Goal: Information Seeking & Learning: Learn about a topic

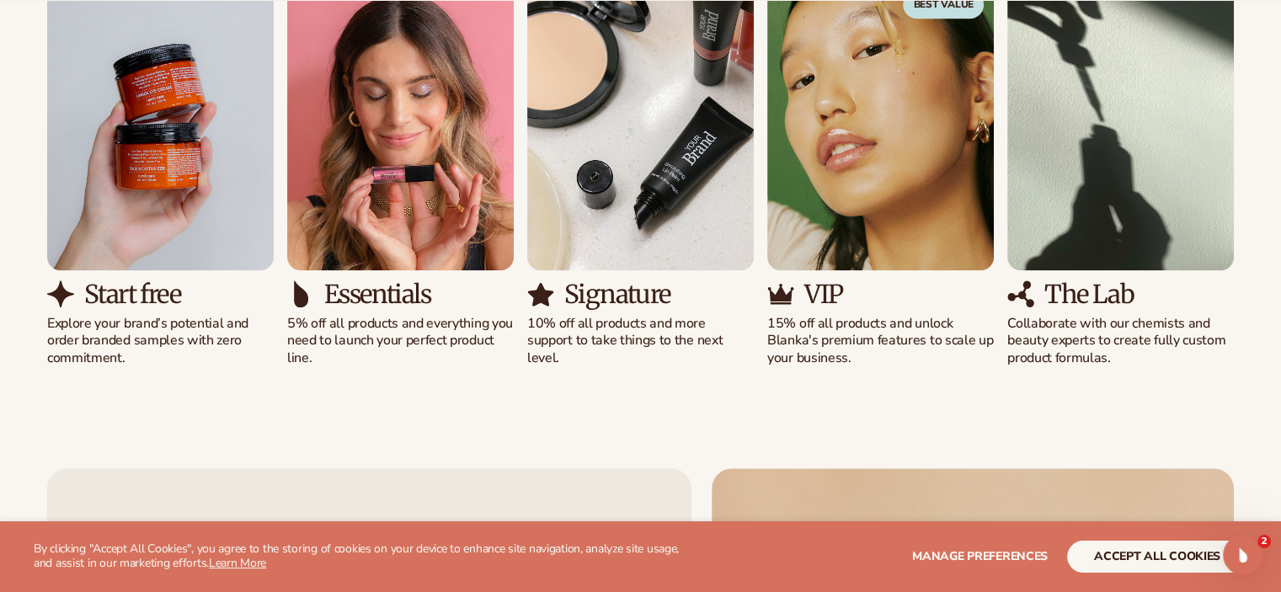
scroll to position [1212, 0]
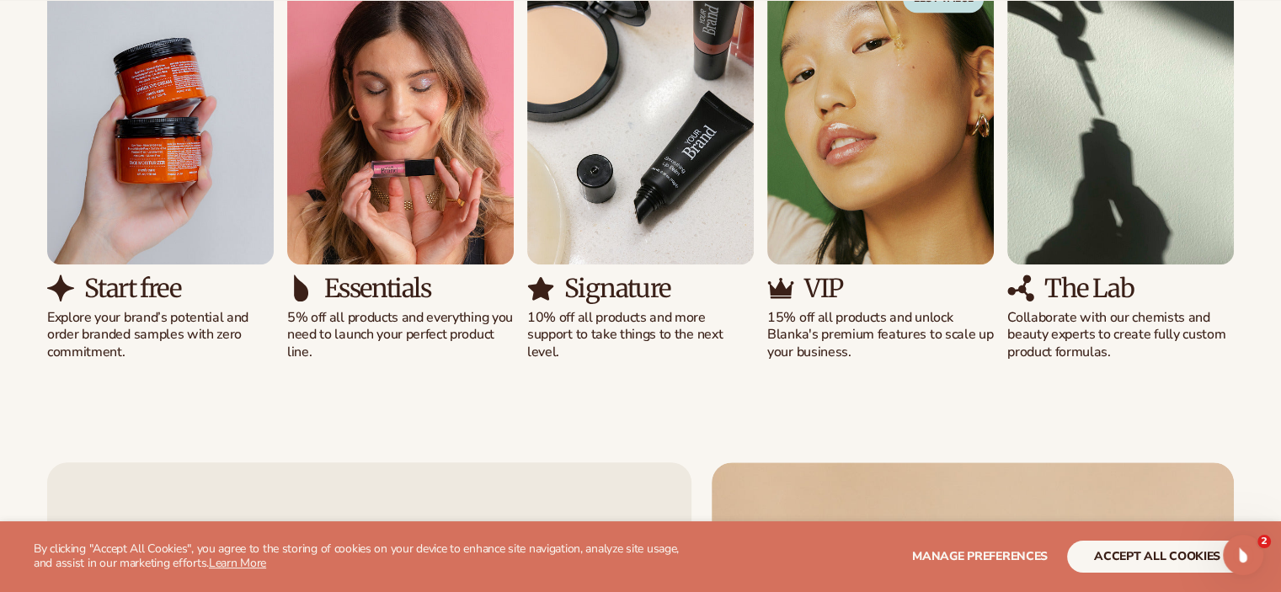
click at [129, 188] on img "1 / 5" at bounding box center [160, 119] width 227 height 289
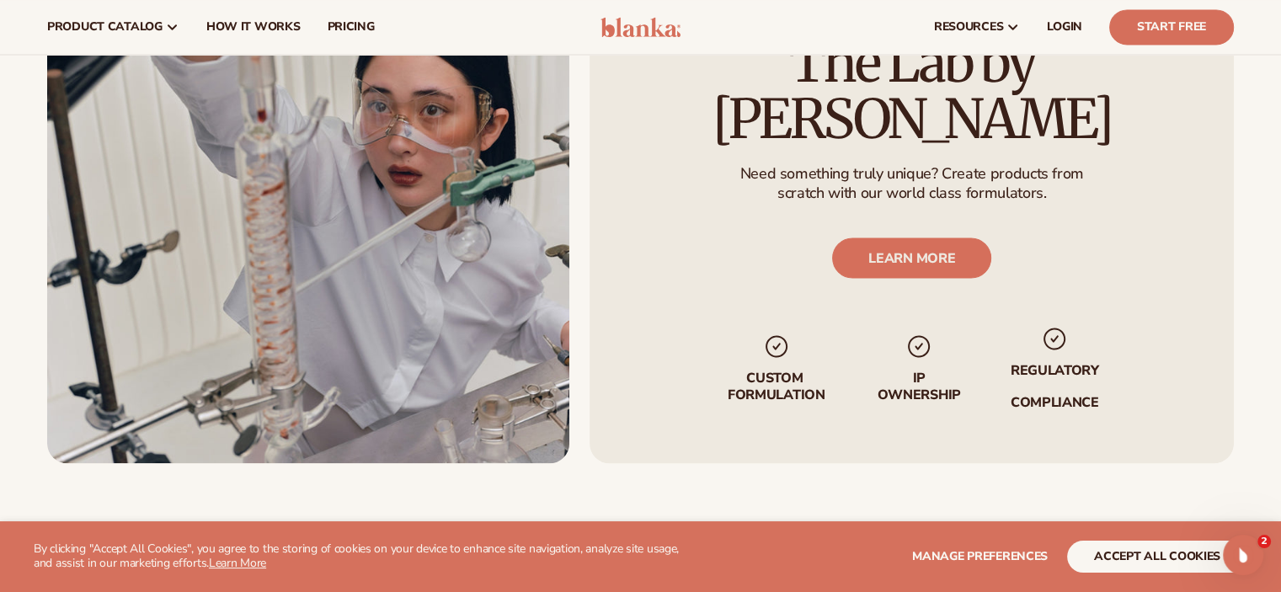
scroll to position [2979, 0]
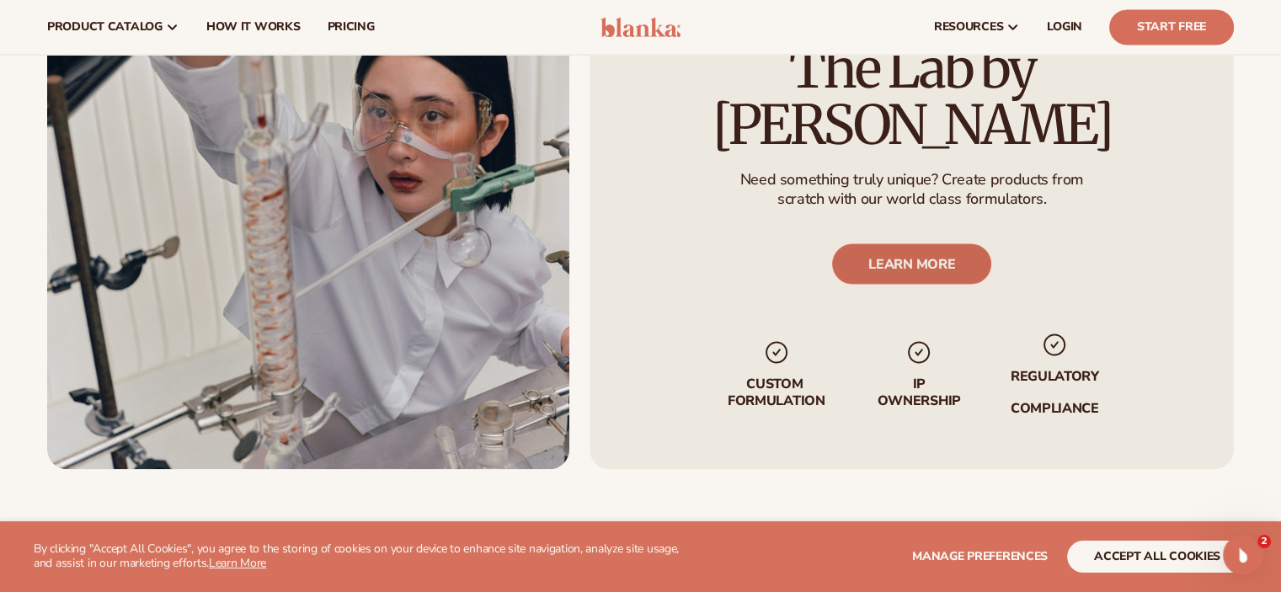
click at [916, 243] on link "LEARN MORE" at bounding box center [911, 263] width 159 height 40
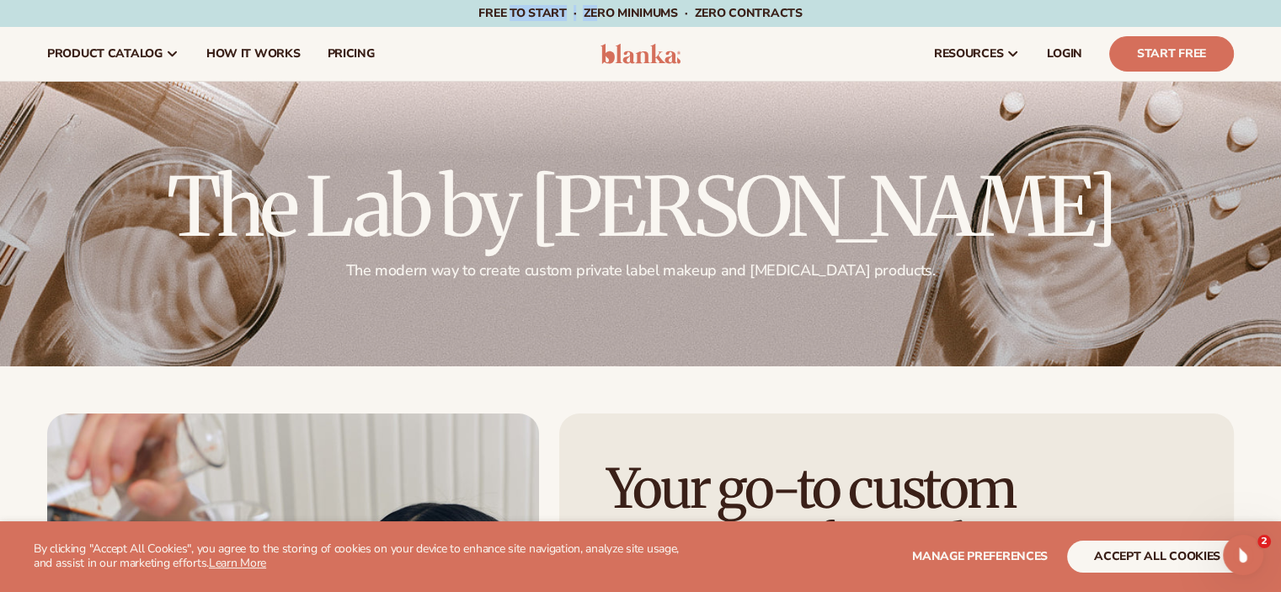
drag, startPoint x: 512, startPoint y: 13, endPoint x: 600, endPoint y: 13, distance: 87.6
click at [600, 13] on span "Free to start · ZERO minimums · ZERO contracts ·" at bounding box center [639, 13] width 323 height 16
click at [535, 47] on nav "product catalog Private label products The Lab by Blanka" at bounding box center [309, 54] width 550 height 54
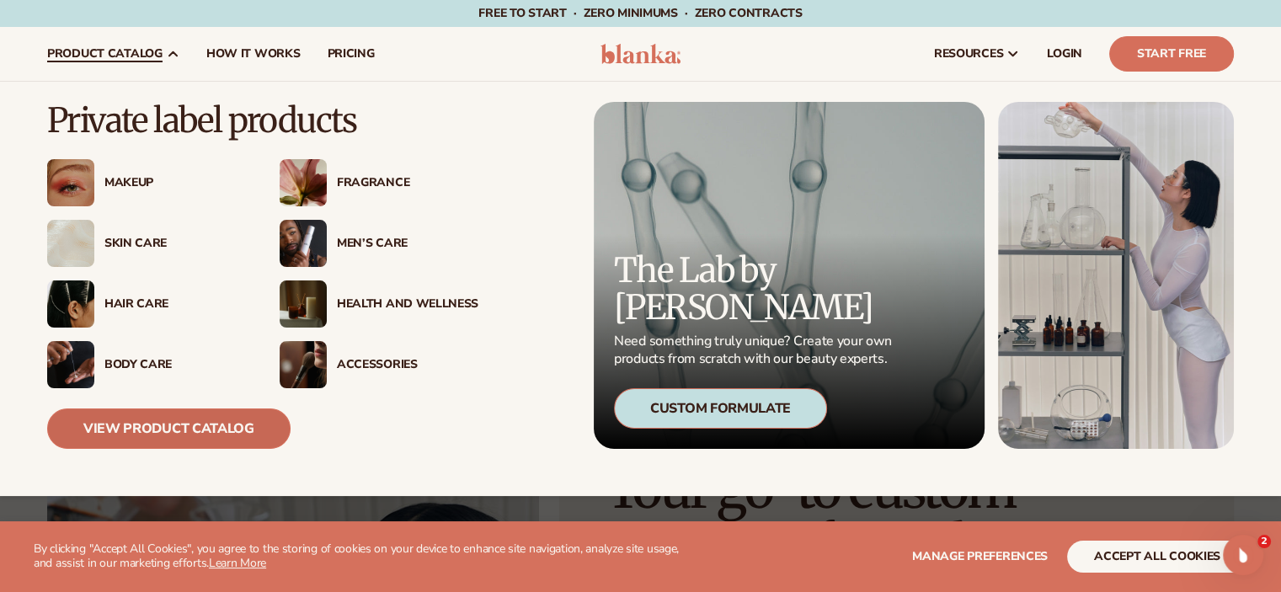
click at [166, 417] on link "View Product Catalog" at bounding box center [168, 428] width 243 height 40
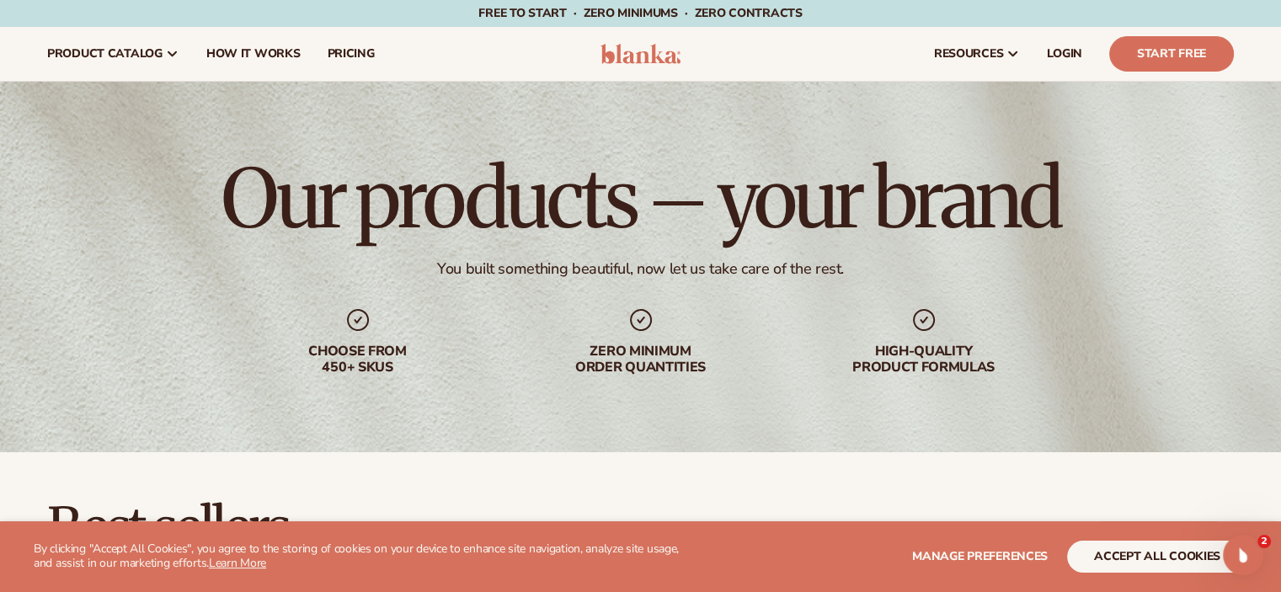
click at [361, 320] on icon at bounding box center [357, 320] width 27 height 27
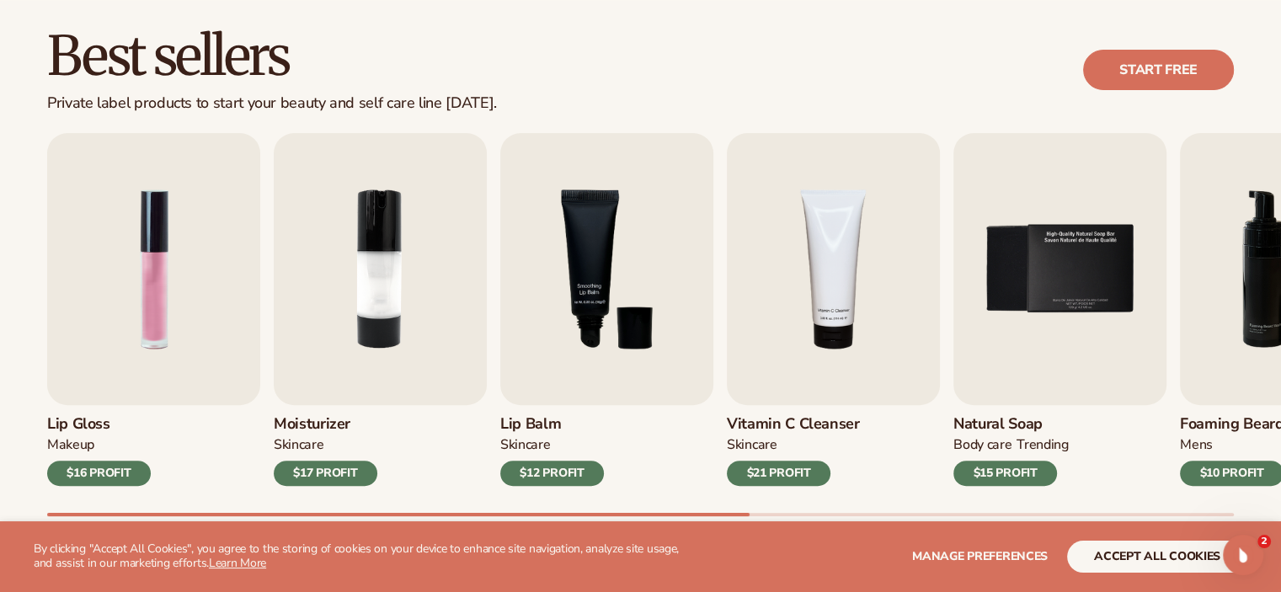
scroll to position [573, 0]
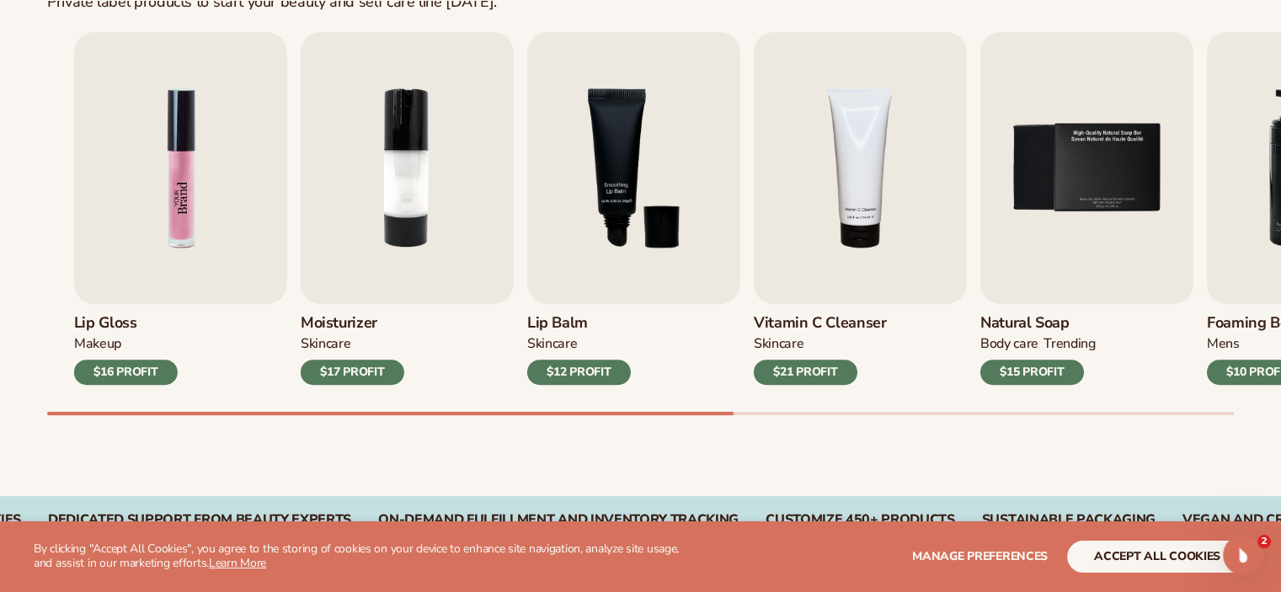
click at [221, 225] on img "1 / 9" at bounding box center [180, 168] width 213 height 272
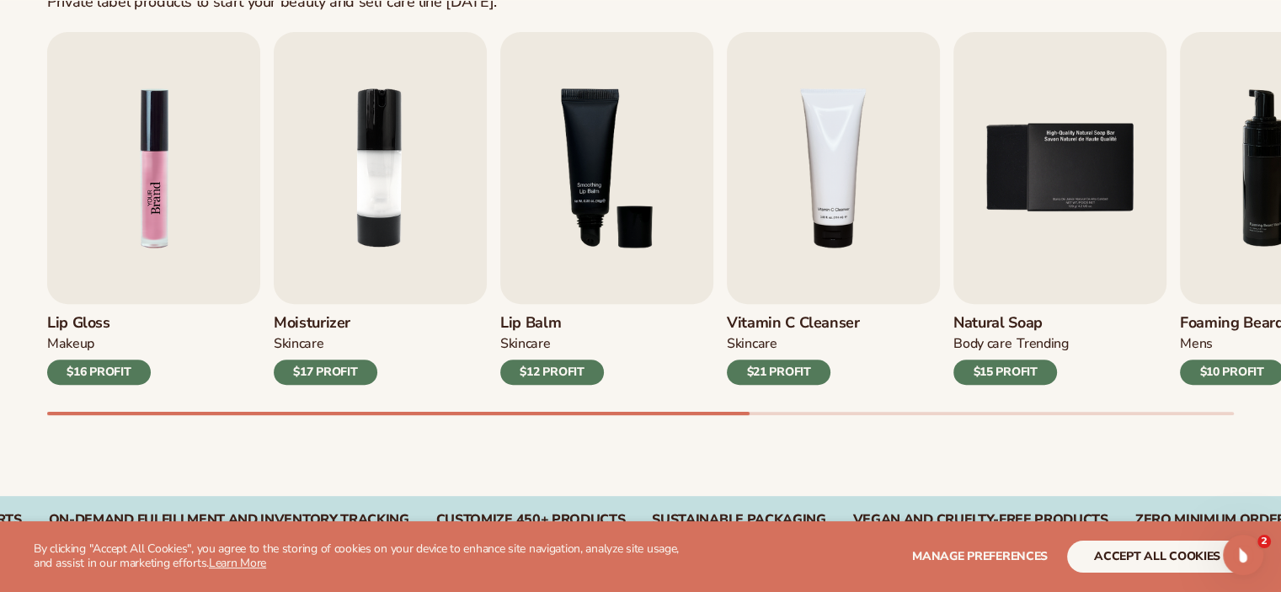
click at [221, 225] on img "1 / 9" at bounding box center [153, 168] width 213 height 272
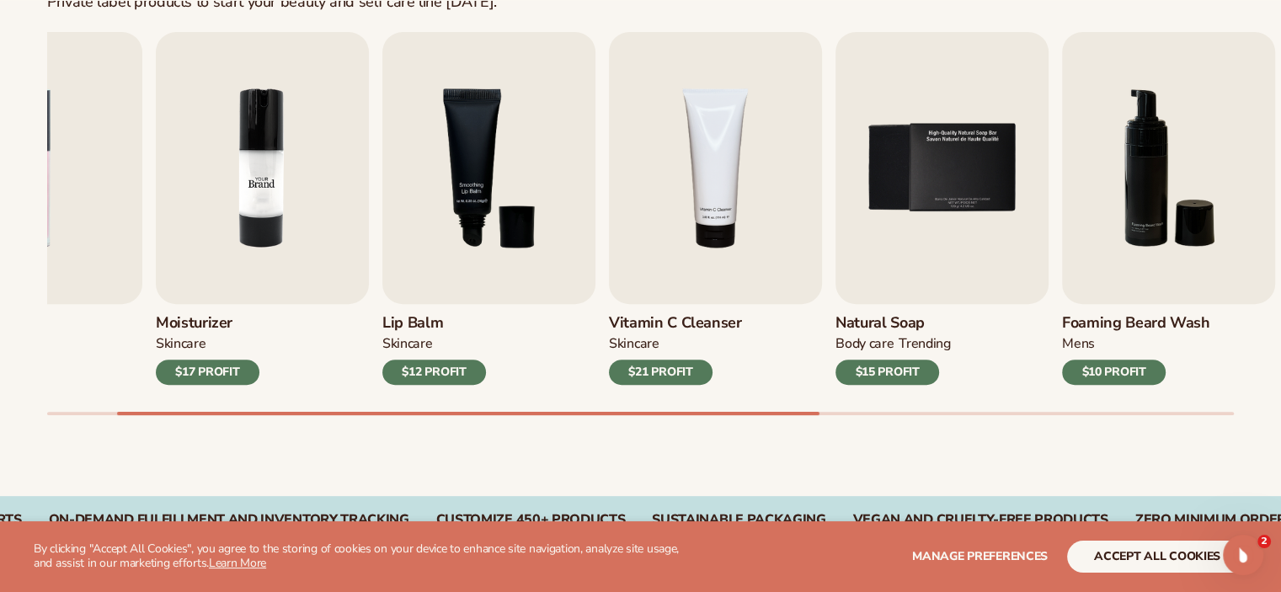
click at [280, 234] on img "2 / 9" at bounding box center [262, 168] width 213 height 272
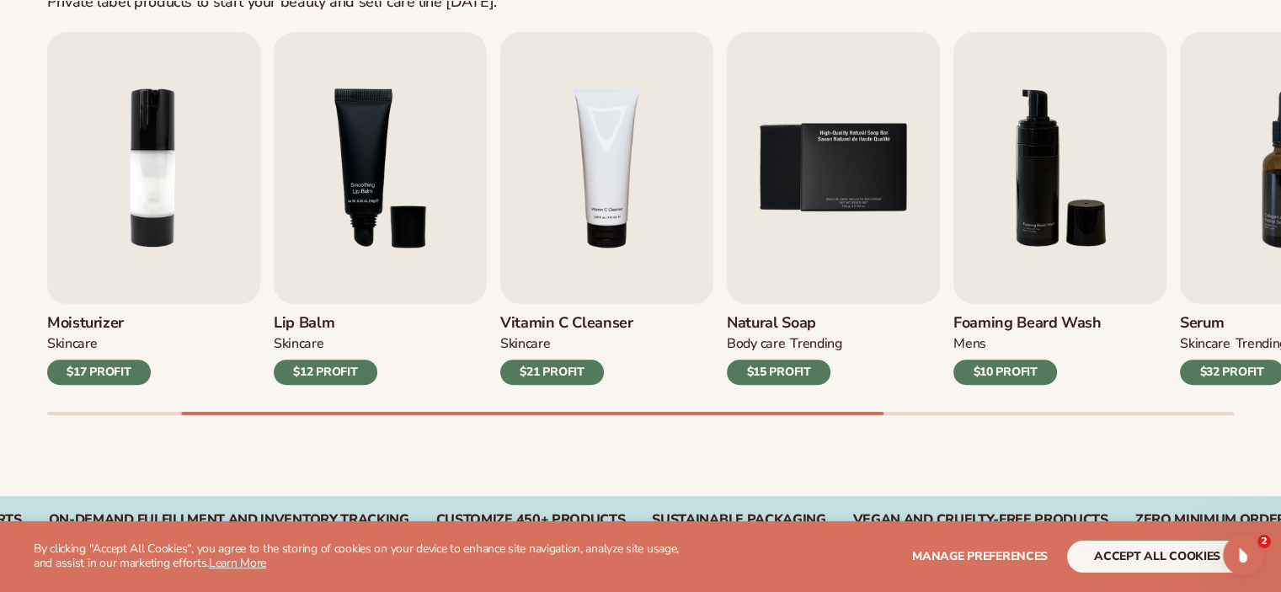
click at [355, 221] on div "Lip Gloss MAKEUP $16 PROFIT Moisturizer SKINCARE $17 PROFIT SKINCARE" at bounding box center [414, 208] width 1186 height 353
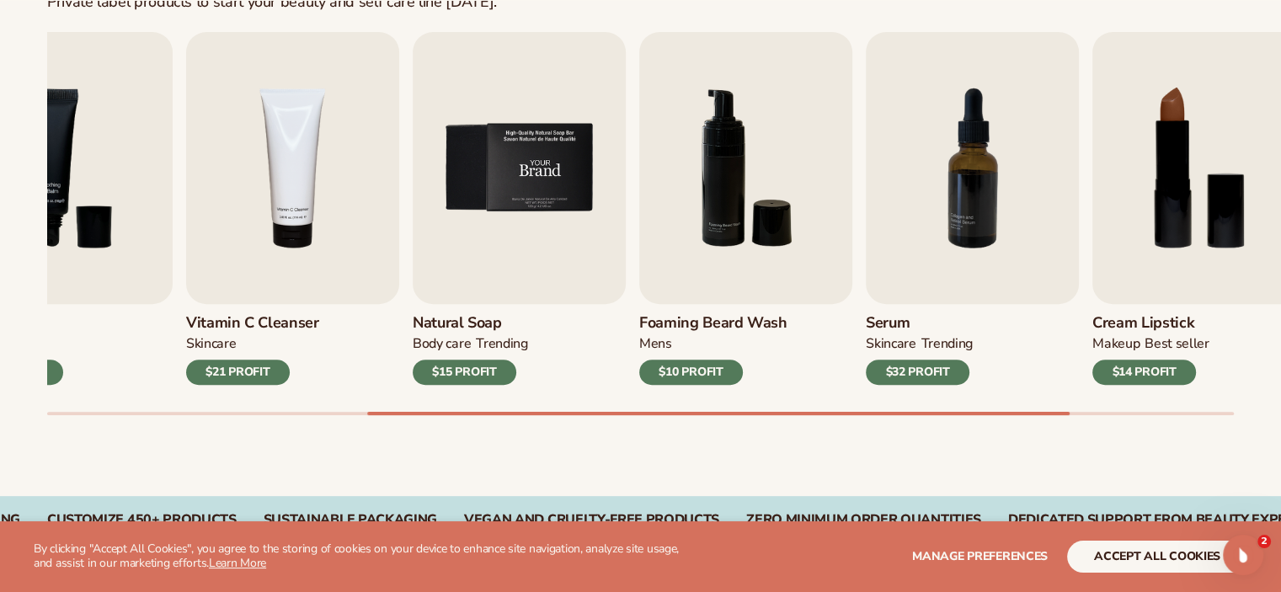
click at [506, 225] on img "5 / 9" at bounding box center [519, 168] width 213 height 272
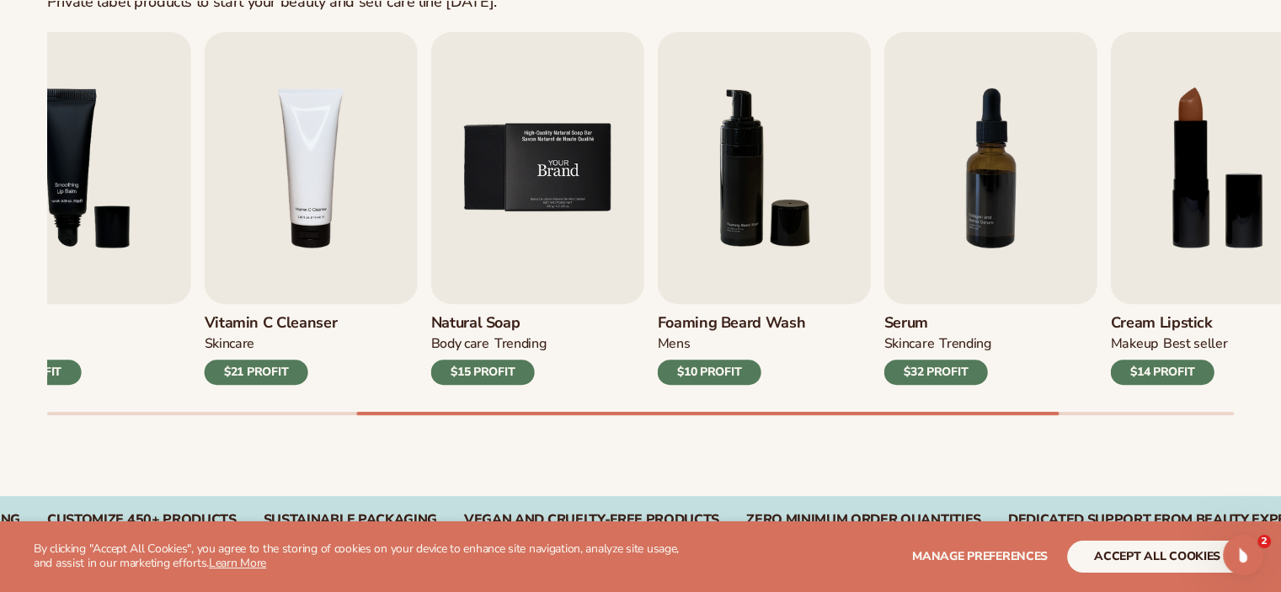
click at [442, 202] on img "5 / 9" at bounding box center [537, 168] width 213 height 272
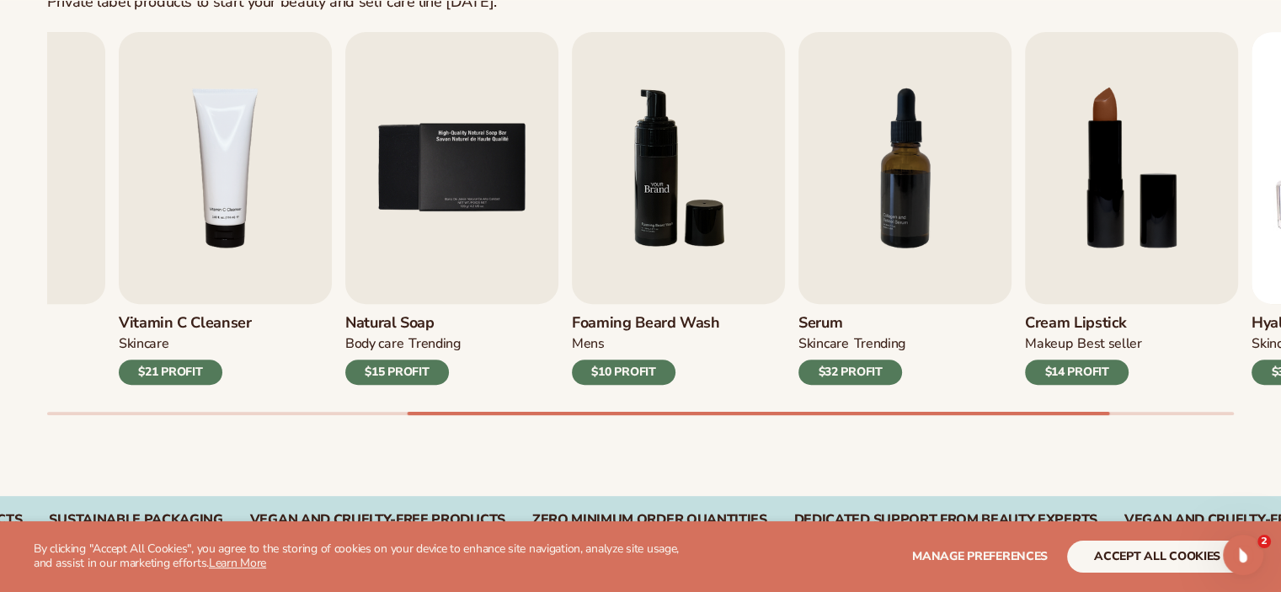
click at [574, 242] on img "6 / 9" at bounding box center [678, 168] width 213 height 272
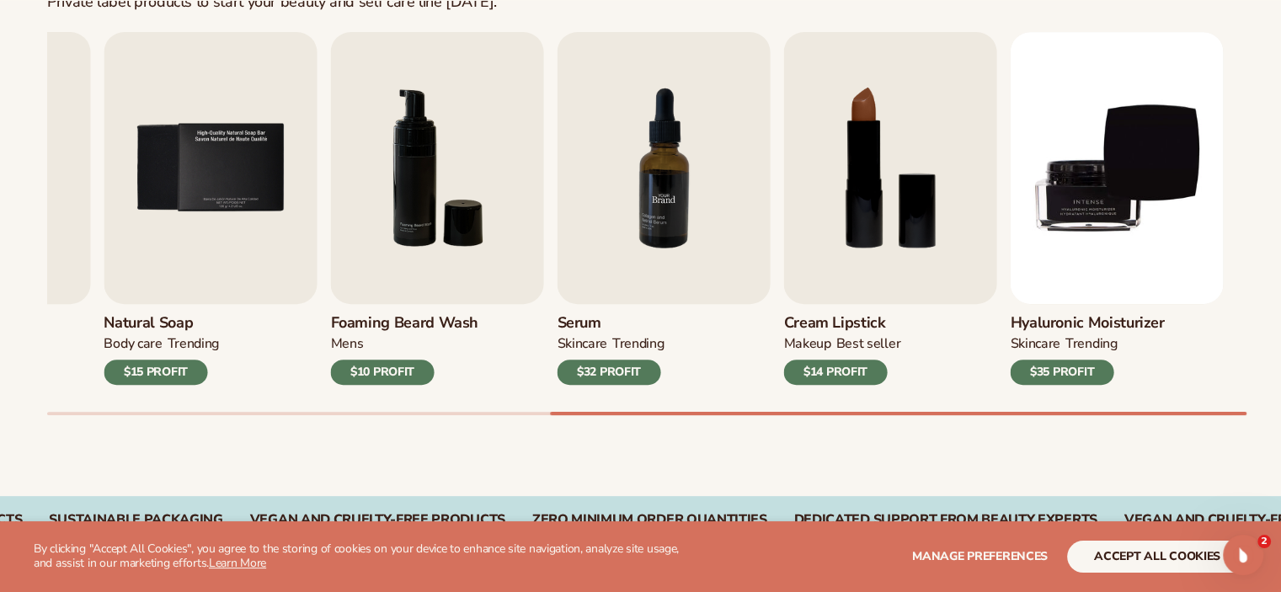
click at [600, 248] on img "7 / 9" at bounding box center [663, 168] width 213 height 272
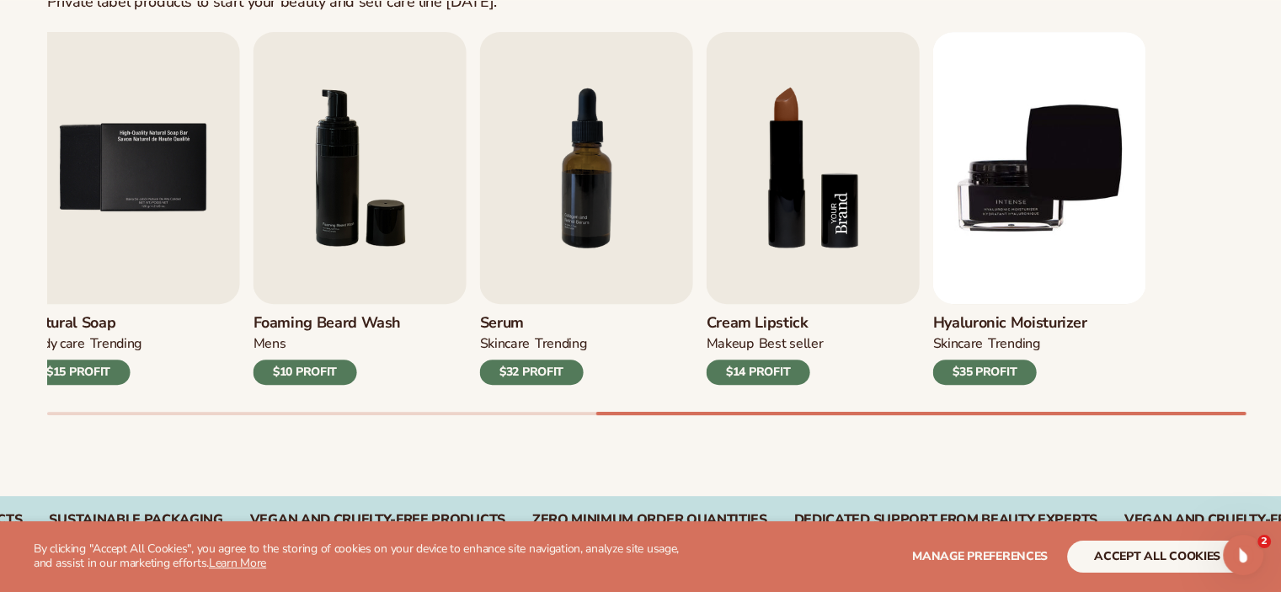
click at [712, 271] on img "8 / 9" at bounding box center [812, 168] width 213 height 272
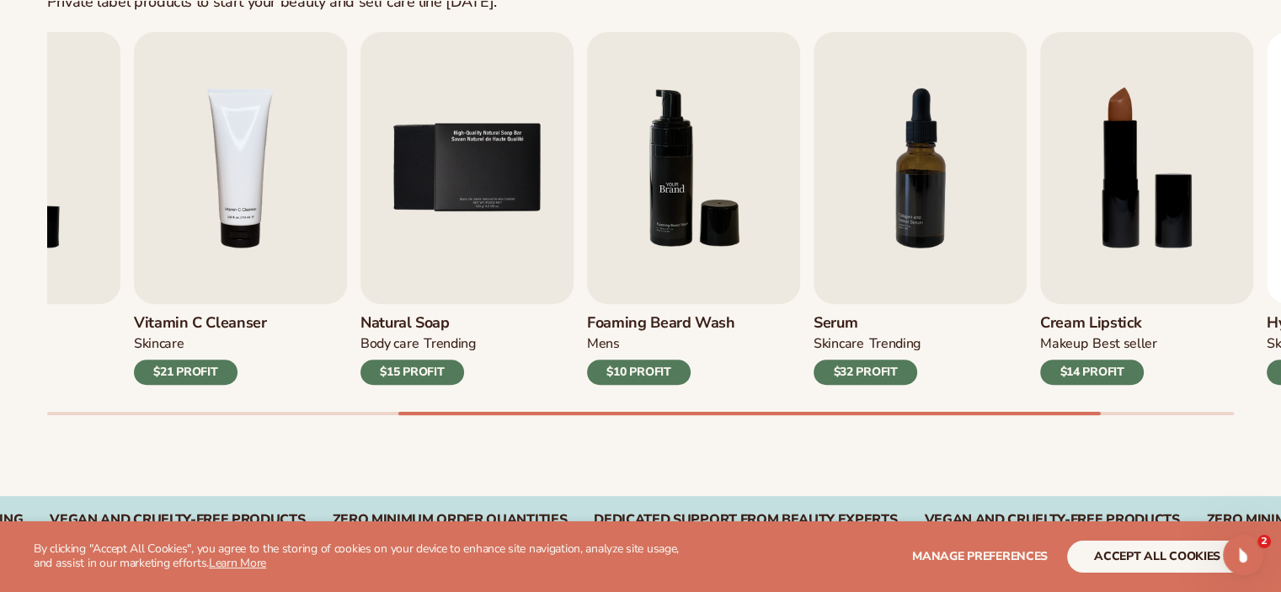
click at [722, 253] on img "6 / 9" at bounding box center [693, 168] width 213 height 272
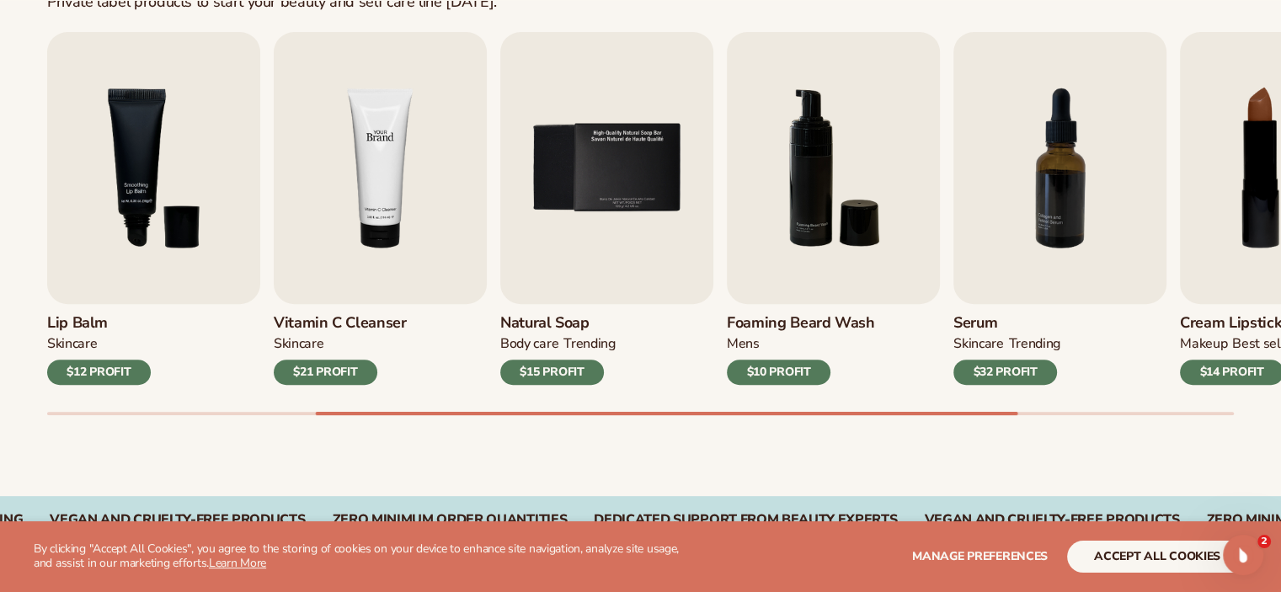
click at [487, 301] on img "4 / 9" at bounding box center [380, 168] width 213 height 272
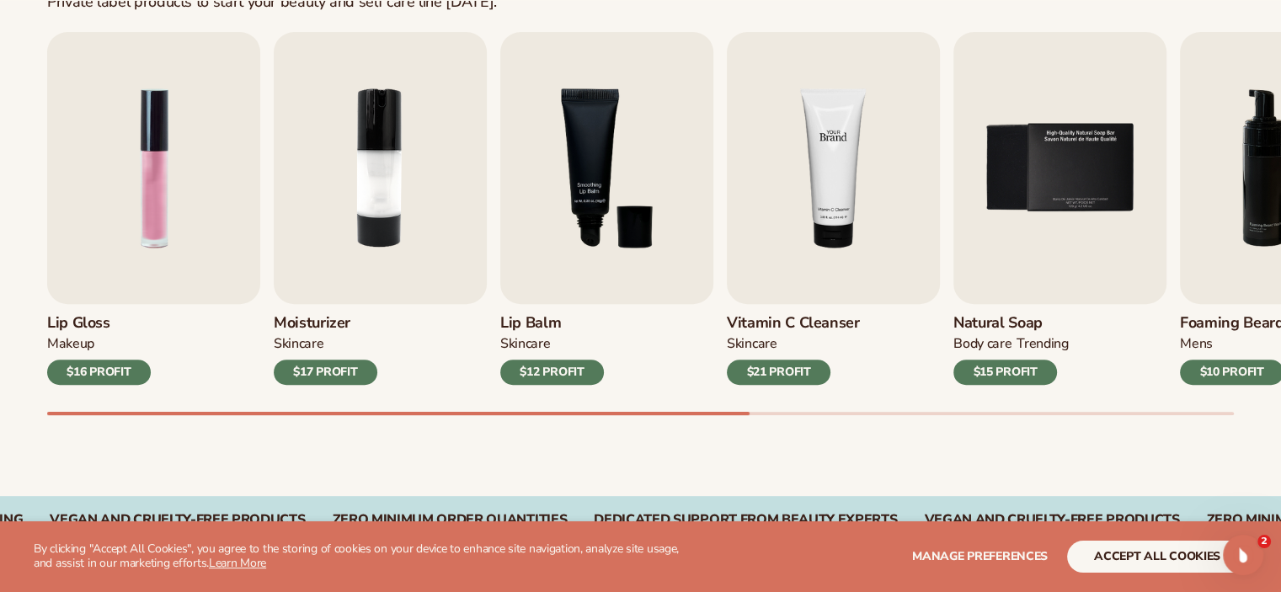
click at [727, 291] on img "4 / 9" at bounding box center [833, 168] width 213 height 272
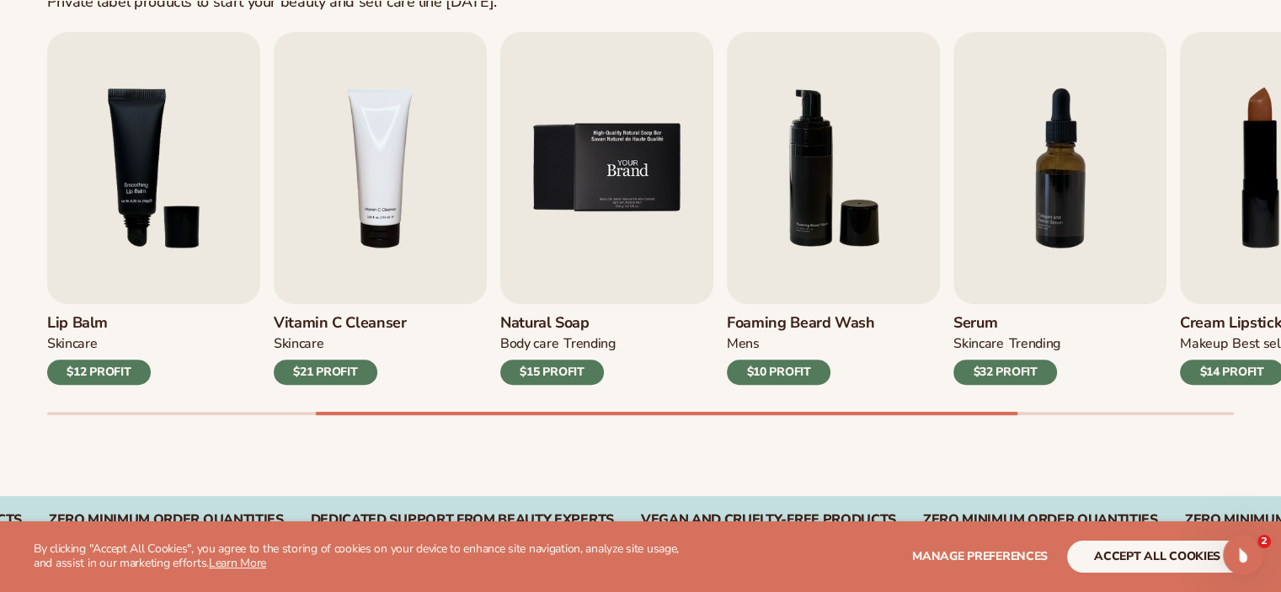
click at [500, 281] on img "5 / 9" at bounding box center [606, 168] width 213 height 272
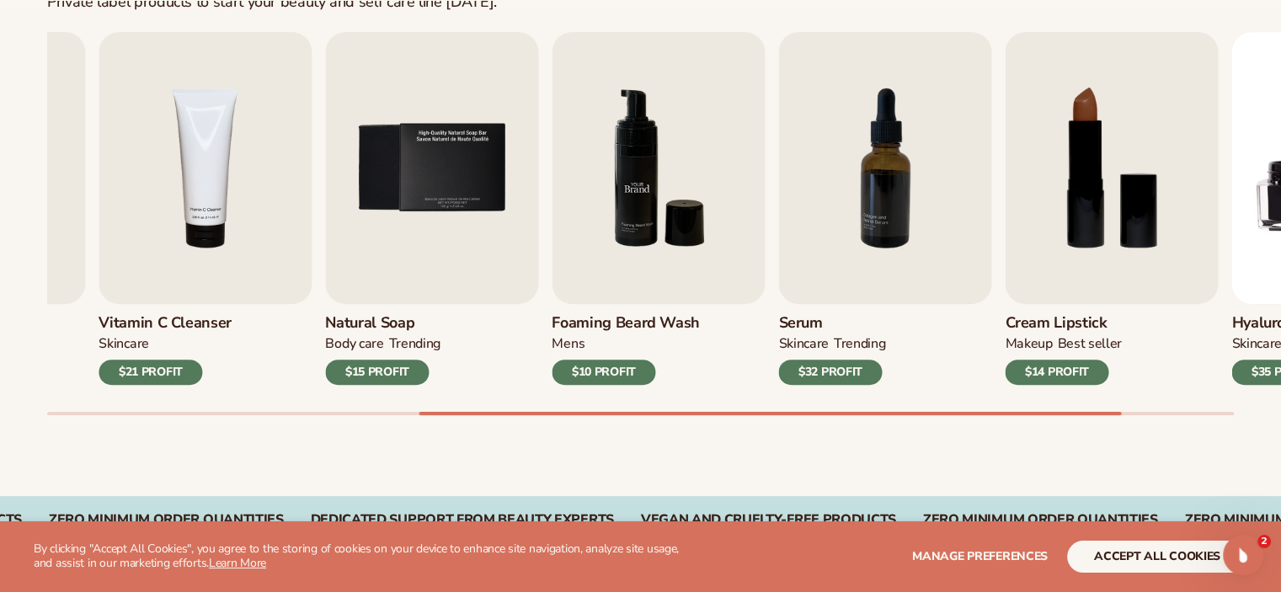
click at [765, 383] on link "Foaming beard wash mens $10 PROFIT" at bounding box center [658, 208] width 213 height 353
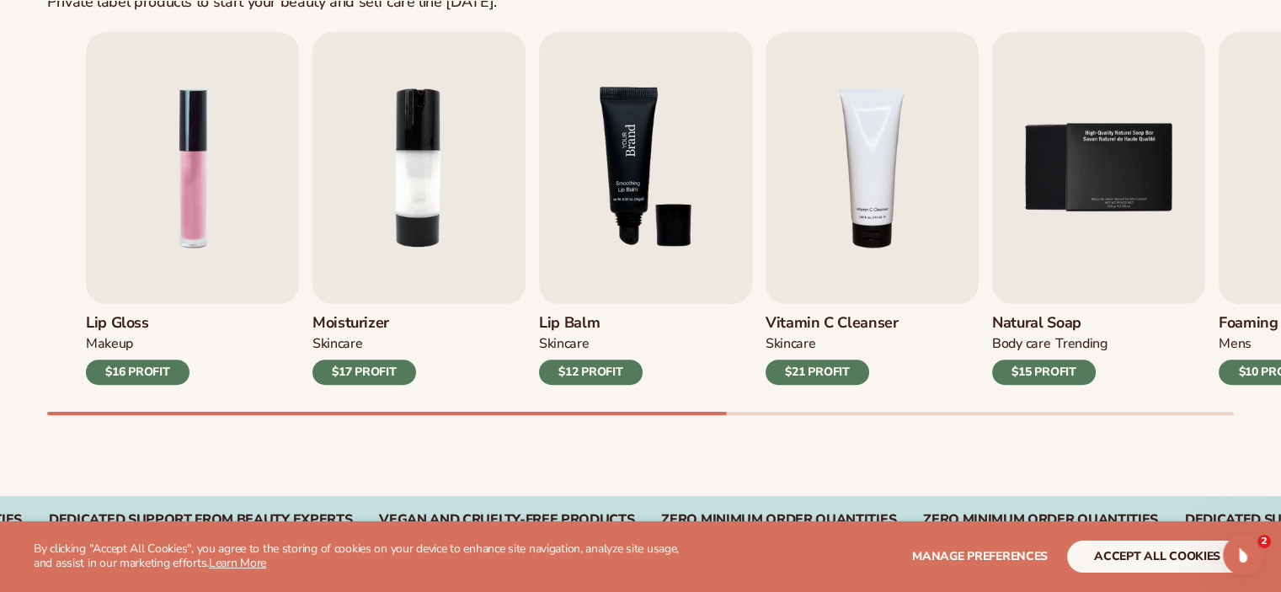
click at [849, 337] on div "Lip Gloss MAKEUP $16 PROFIT Moisturizer SKINCARE $17 PROFIT SKINCARE" at bounding box center [679, 208] width 1186 height 353
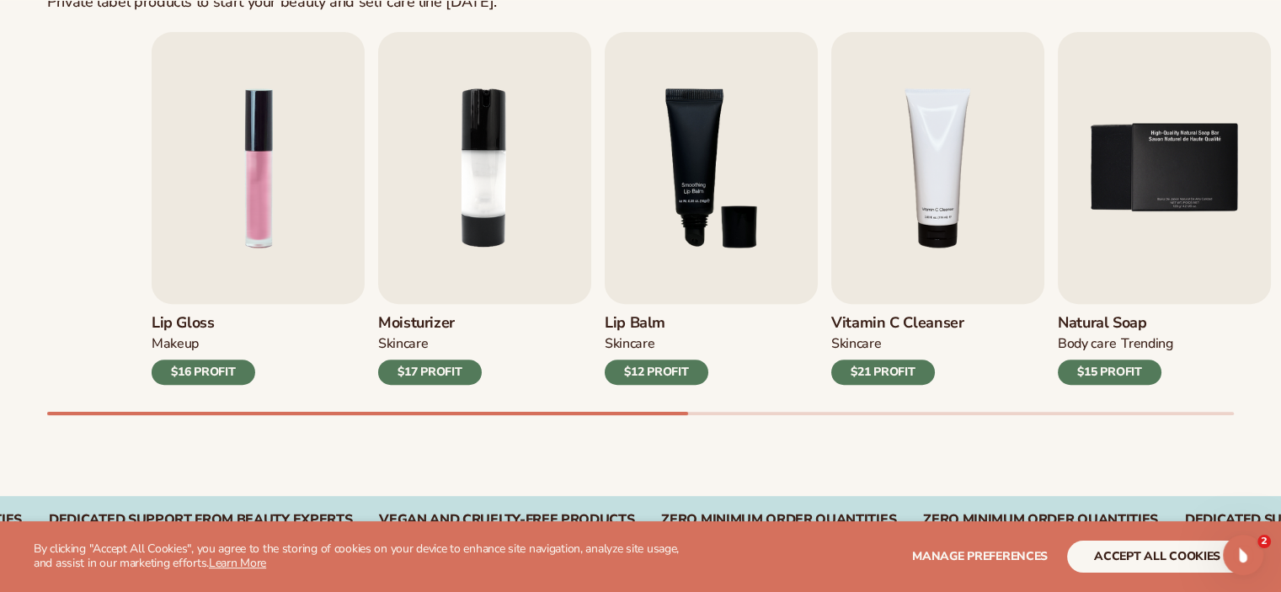
click at [1115, 356] on div "Lip Gloss MAKEUP $16 PROFIT Moisturizer SKINCARE $17 PROFIT SKINCARE" at bounding box center [745, 208] width 1186 height 353
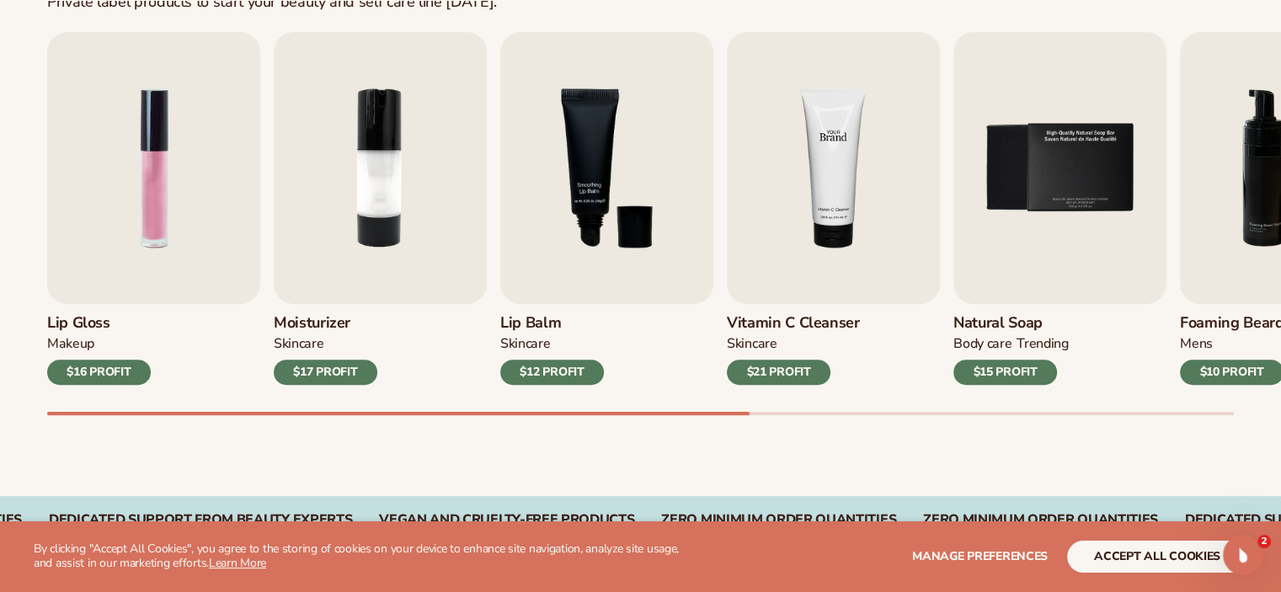
click at [727, 273] on img "4 / 9" at bounding box center [833, 168] width 213 height 272
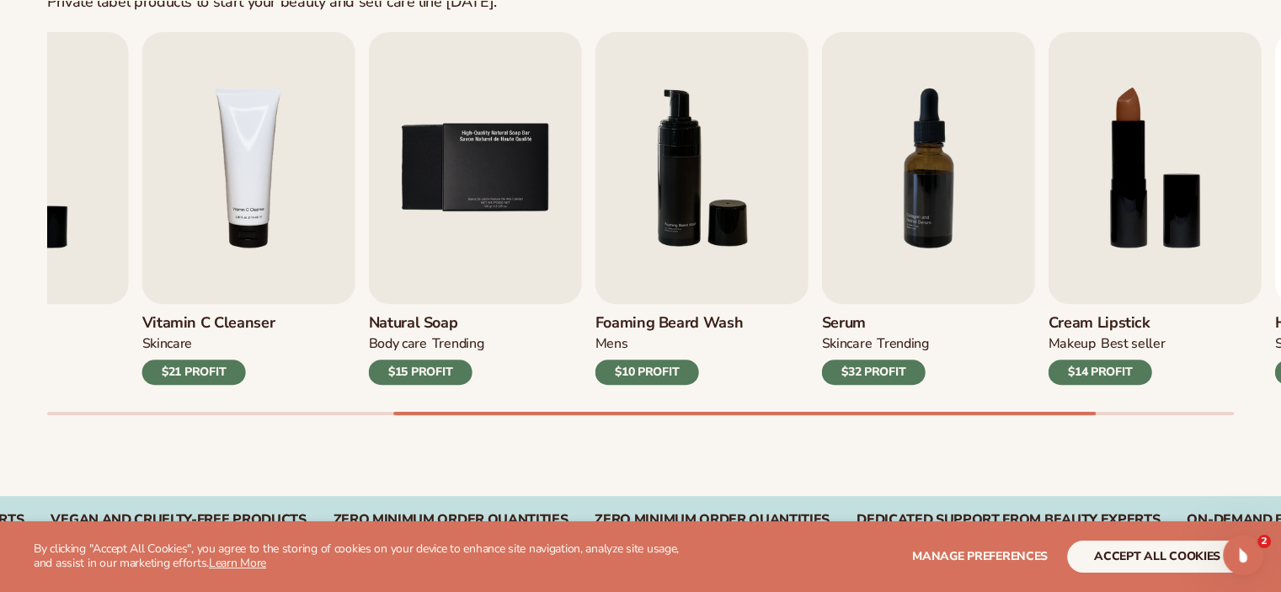
click at [1054, 441] on div "Best sellers Private label products to start your beauty and self care line tod…" at bounding box center [640, 188] width 1281 height 616
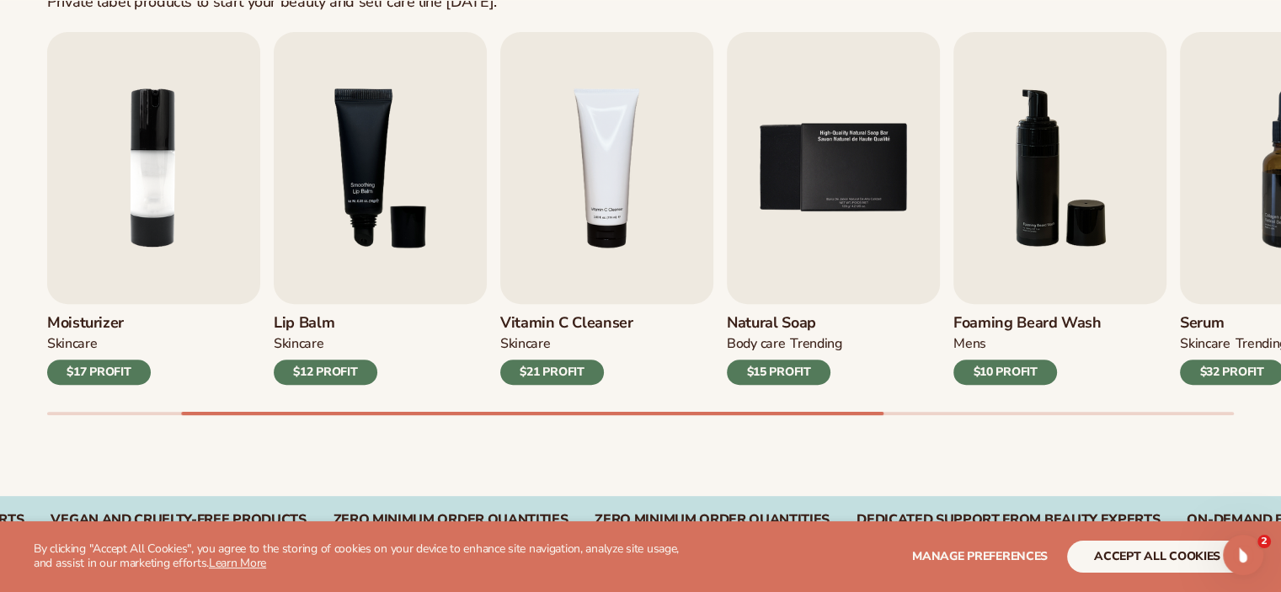
click at [1007, 368] on div "Lip Gloss MAKEUP $16 PROFIT Moisturizer SKINCARE $17 PROFIT SKINCARE" at bounding box center [414, 208] width 1186 height 353
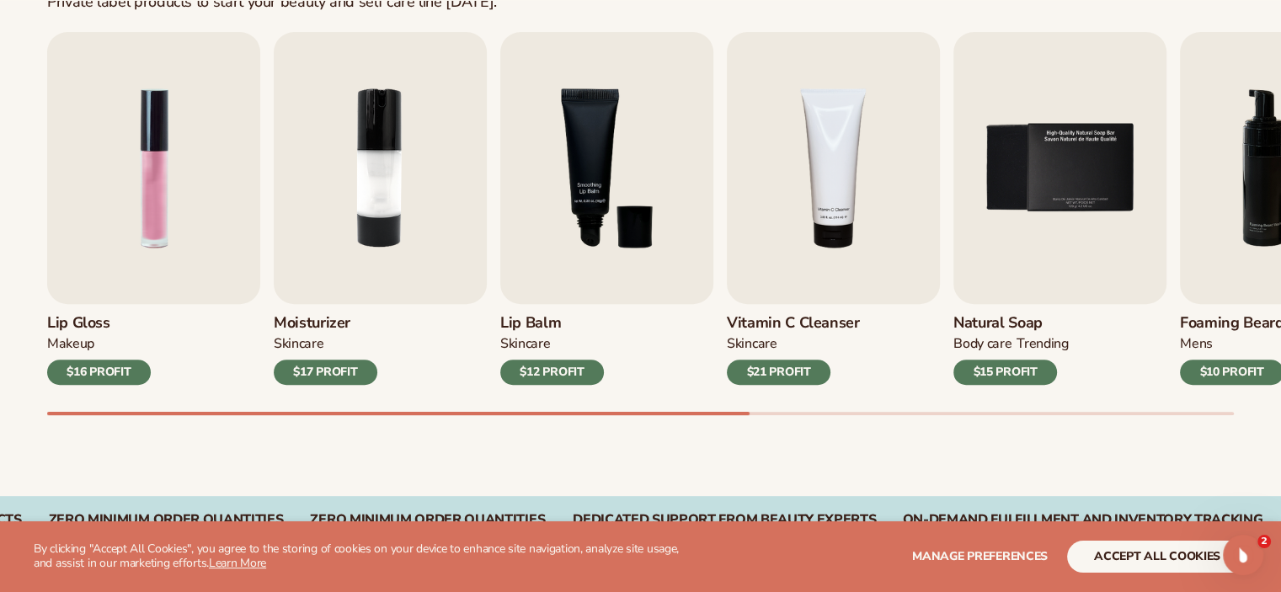
click at [727, 307] on div "Vitamin C Cleanser Skincare $21 PROFIT" at bounding box center [833, 344] width 213 height 81
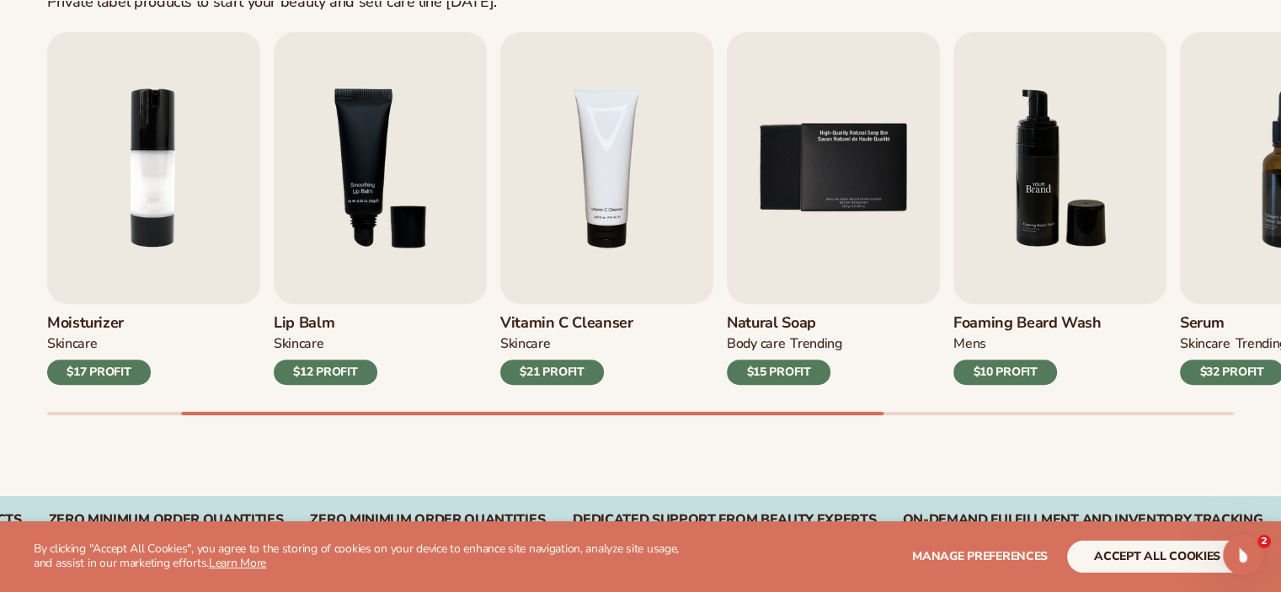
click at [953, 275] on img "6 / 9" at bounding box center [1059, 168] width 213 height 272
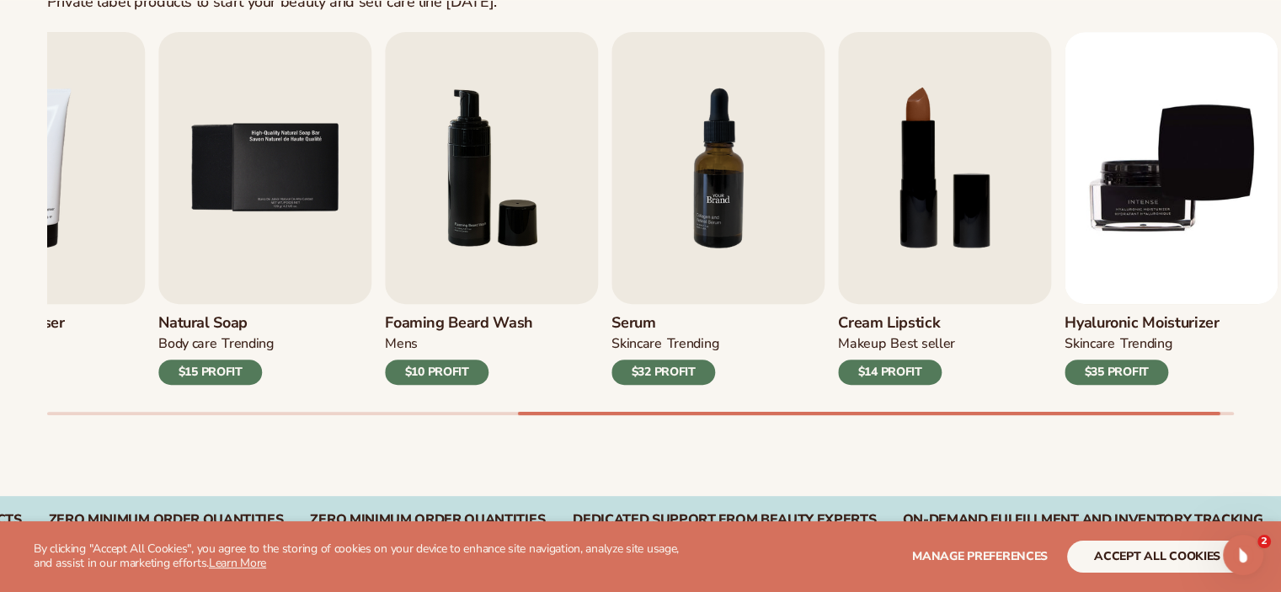
click at [611, 280] on img "7 / 9" at bounding box center [717, 168] width 213 height 272
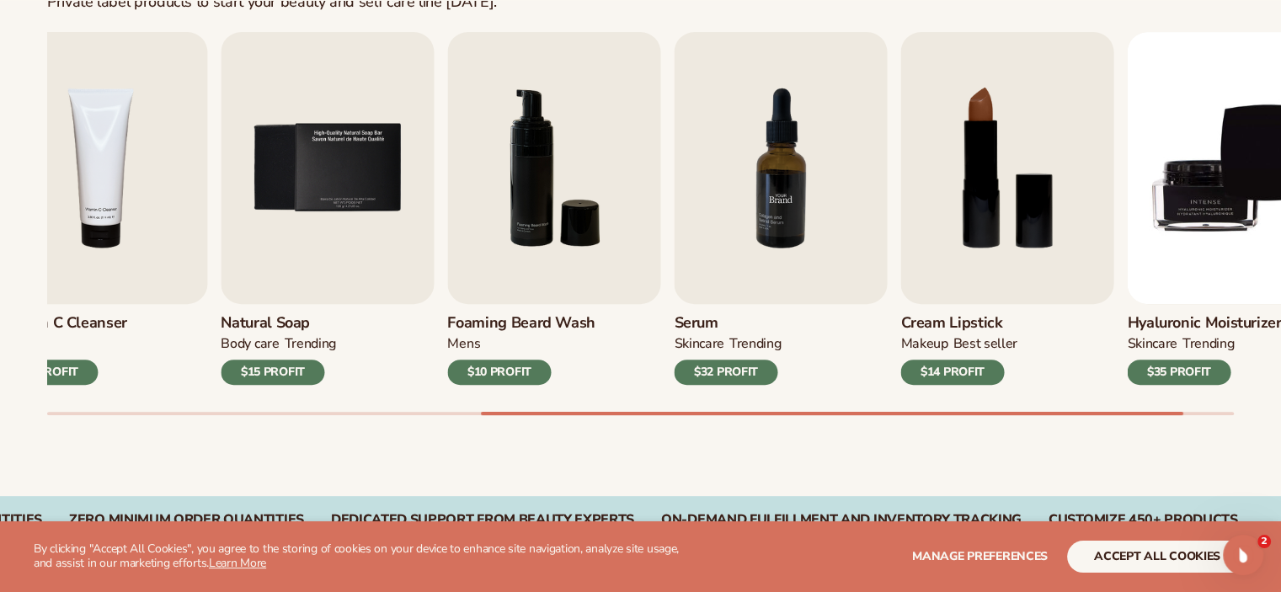
click at [721, 271] on img "7 / 9" at bounding box center [780, 168] width 213 height 272
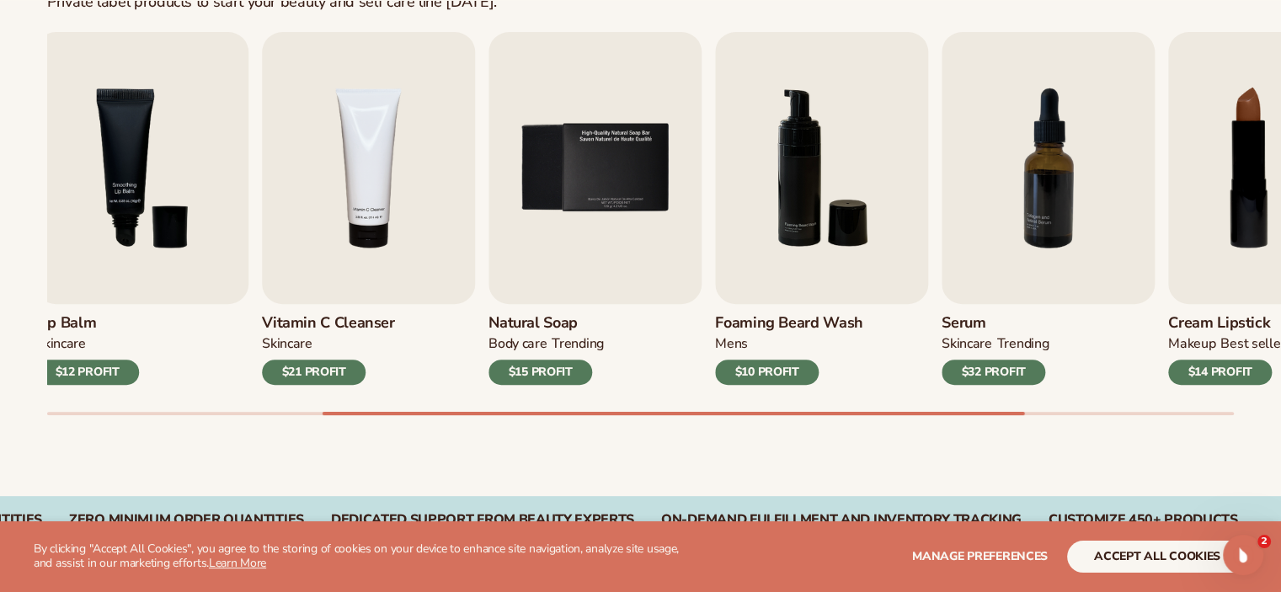
click at [734, 279] on div "Lip Gloss MAKEUP $16 PROFIT Moisturizer SKINCARE $17 PROFIT SKINCARE" at bounding box center [175, 208] width 1186 height 353
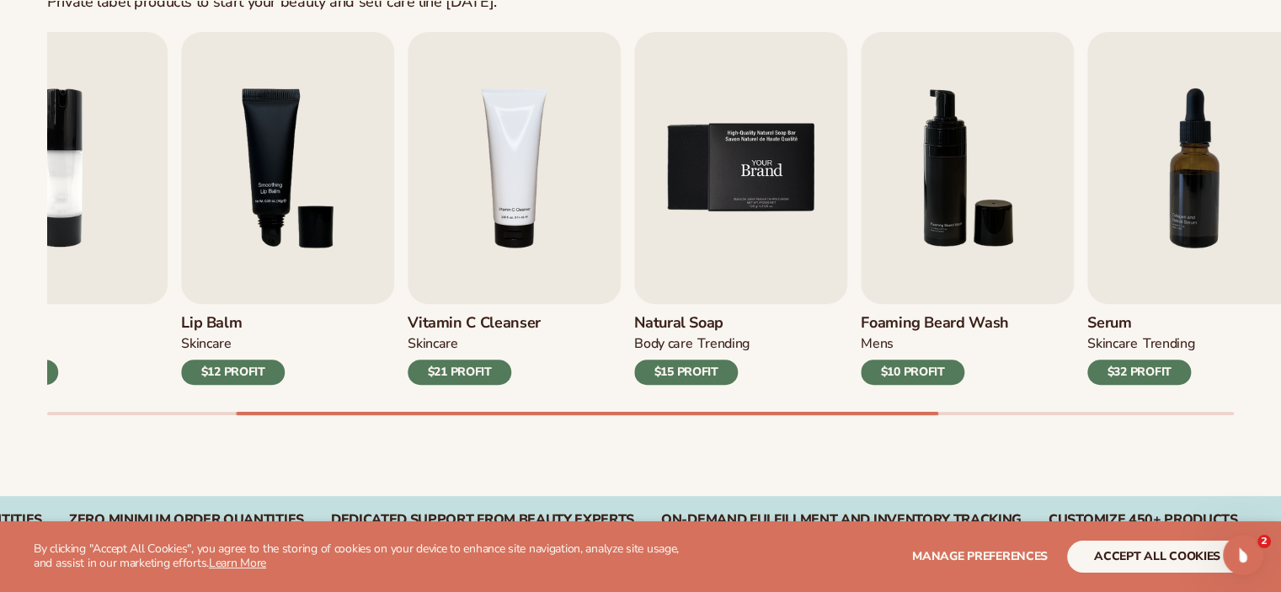
click at [738, 301] on img "5 / 9" at bounding box center [740, 168] width 213 height 272
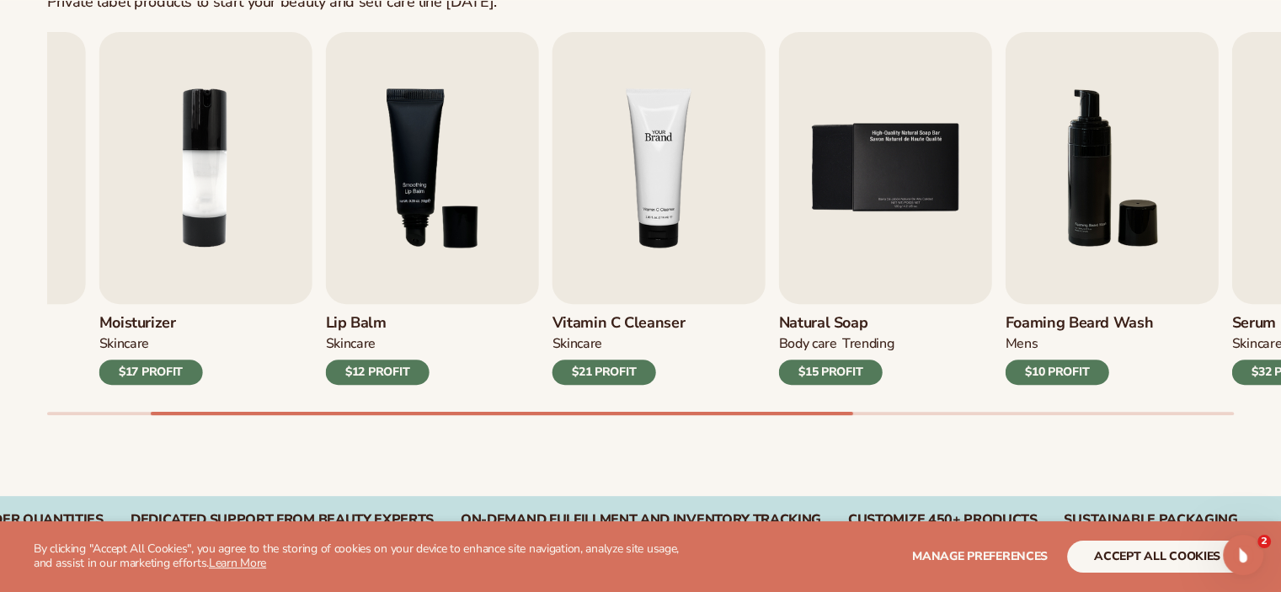
click at [754, 309] on link "Vitamin C Cleanser Skincare $21 PROFIT" at bounding box center [658, 208] width 213 height 353
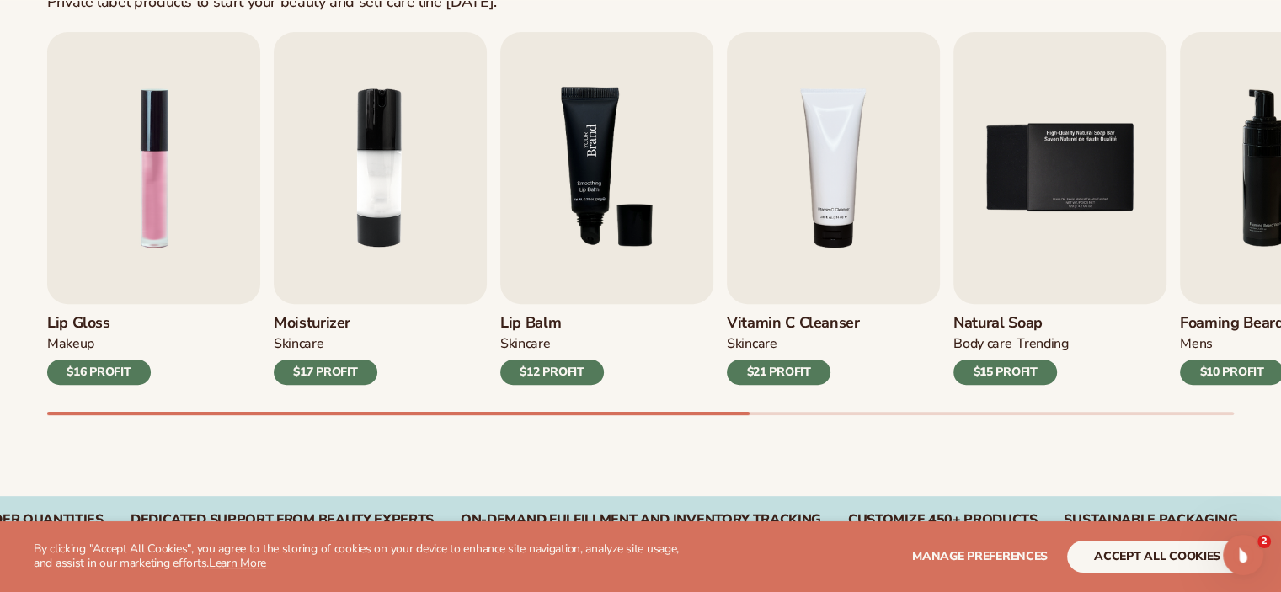
click at [684, 285] on img "3 / 9" at bounding box center [606, 168] width 213 height 272
click at [578, 235] on div "Lip Gloss MAKEUP $16 PROFIT Moisturizer SKINCARE $17 PROFIT SKINCARE" at bounding box center [640, 208] width 1186 height 353
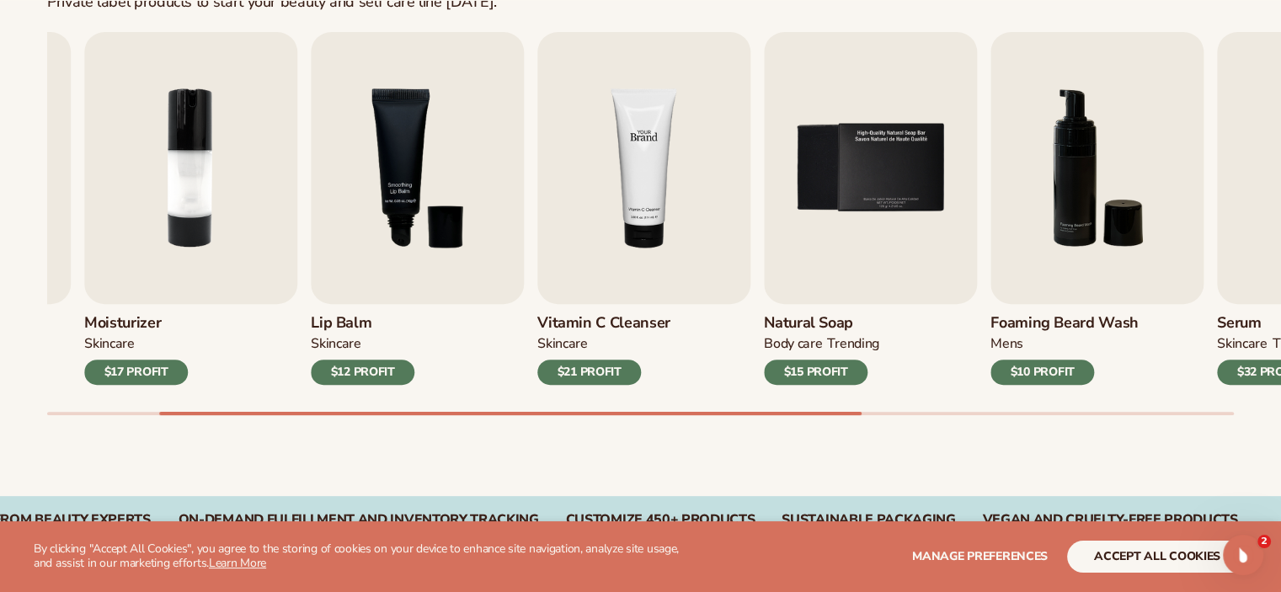
click at [578, 232] on img "4 / 9" at bounding box center [643, 168] width 213 height 272
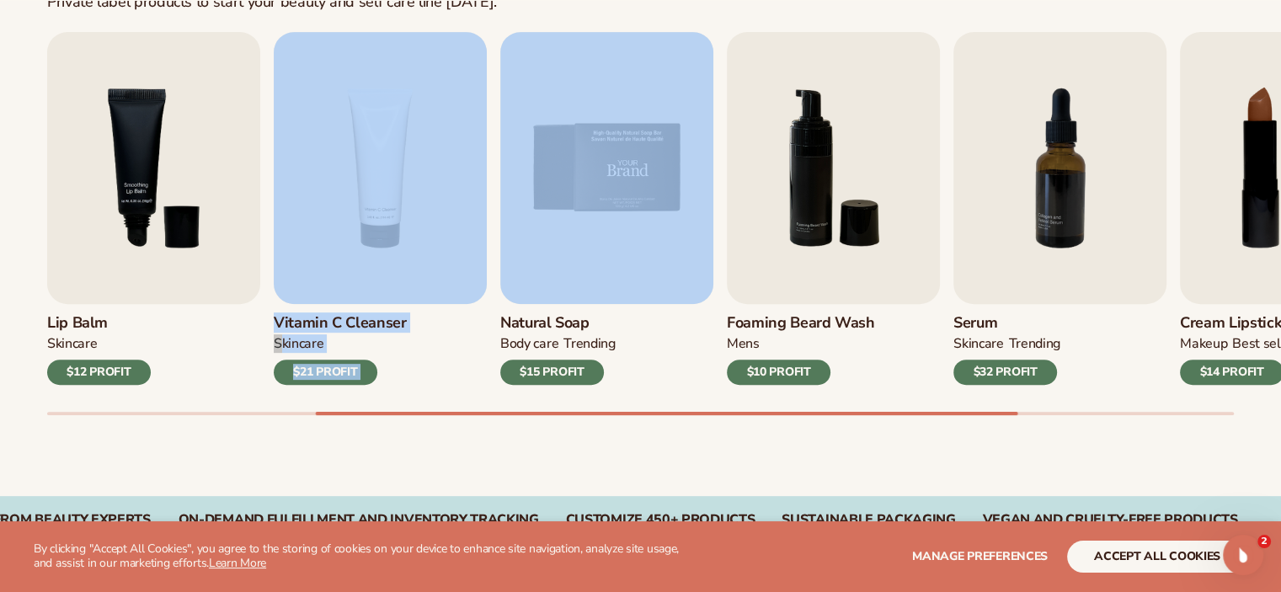
drag, startPoint x: 940, startPoint y: 240, endPoint x: 660, endPoint y: 253, distance: 279.8
click at [660, 253] on div "Lip Gloss MAKEUP $16 PROFIT Moisturizer SKINCARE $17 PROFIT SKINCARE mens" at bounding box center [664, 223] width 1234 height 383
click at [736, 251] on img "6 / 9" at bounding box center [833, 168] width 213 height 272
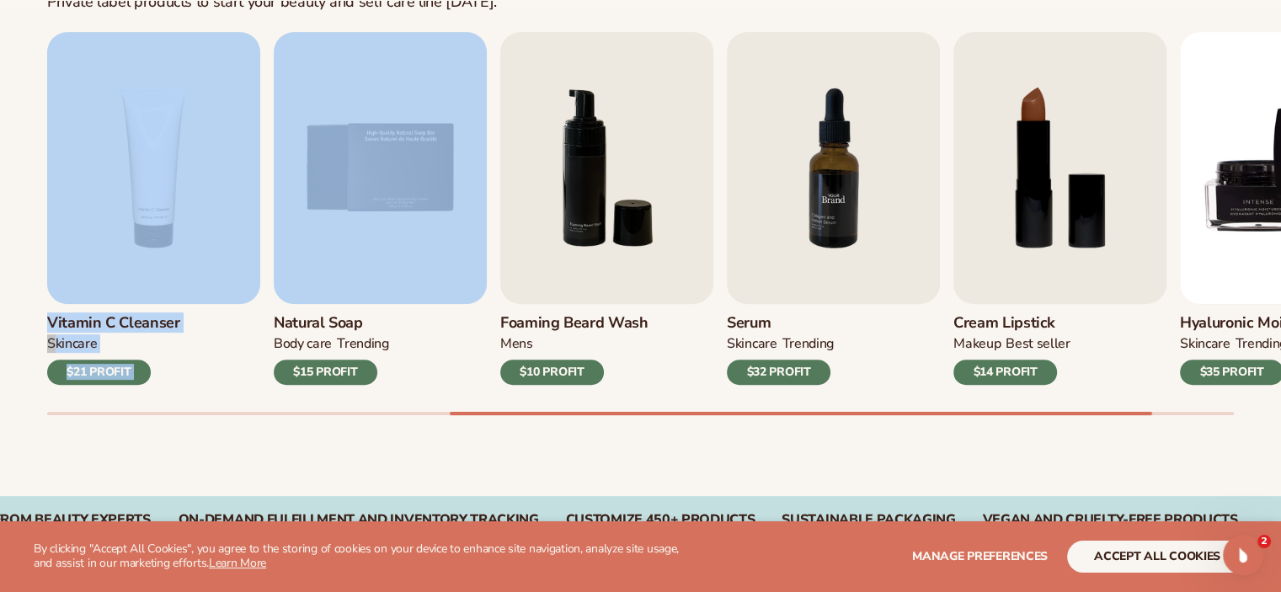
click at [727, 261] on img "7 / 9" at bounding box center [833, 168] width 213 height 272
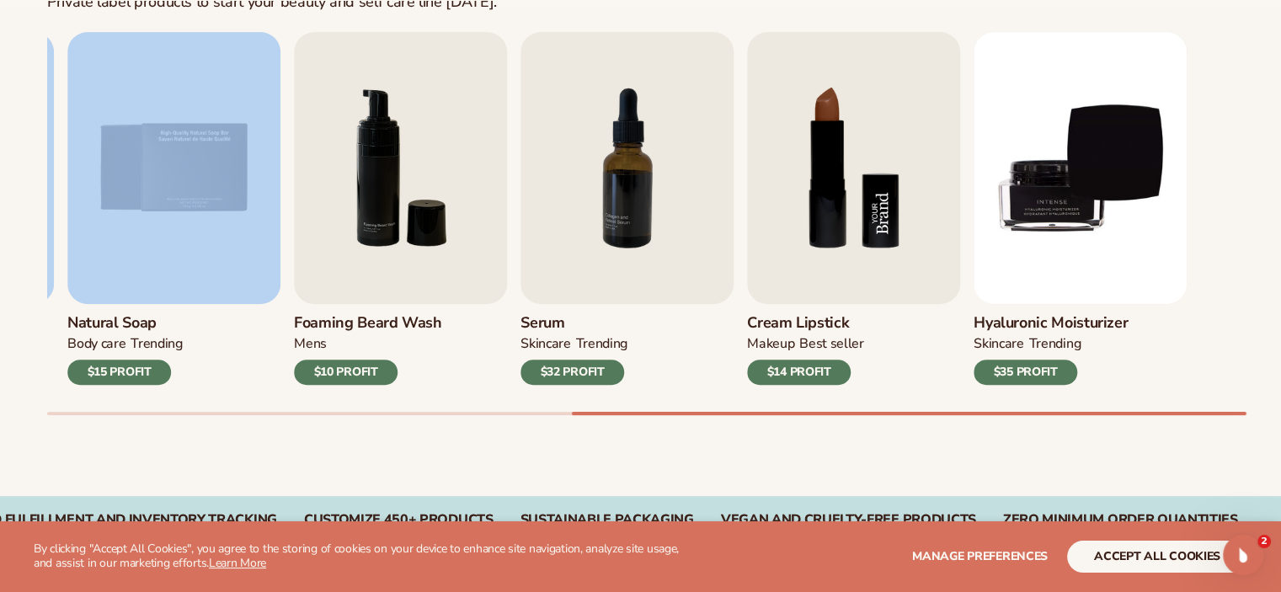
click at [756, 228] on img "8 / 9" at bounding box center [853, 168] width 213 height 272
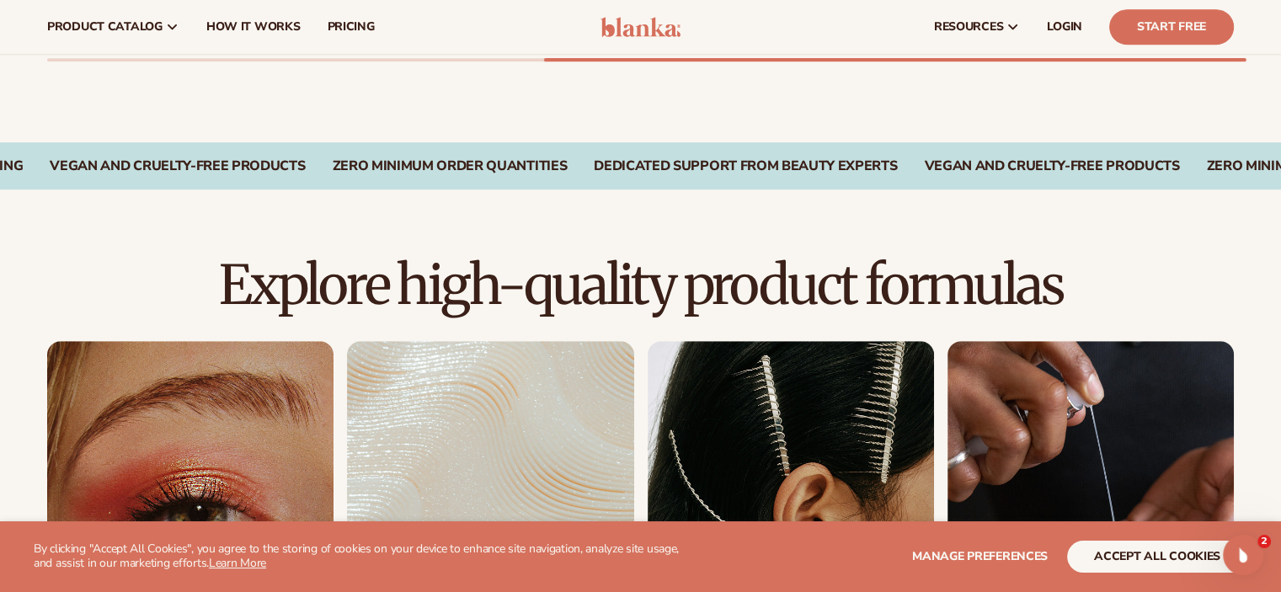
scroll to position [922, 0]
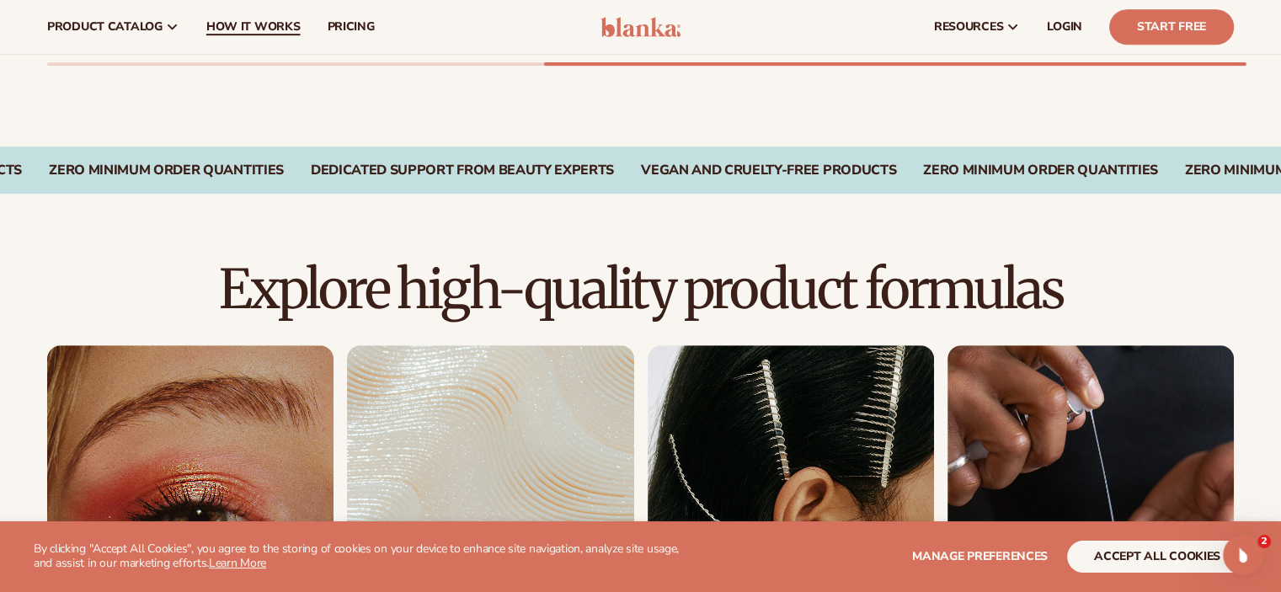
click at [221, 20] on span "How It Works" at bounding box center [253, 26] width 94 height 13
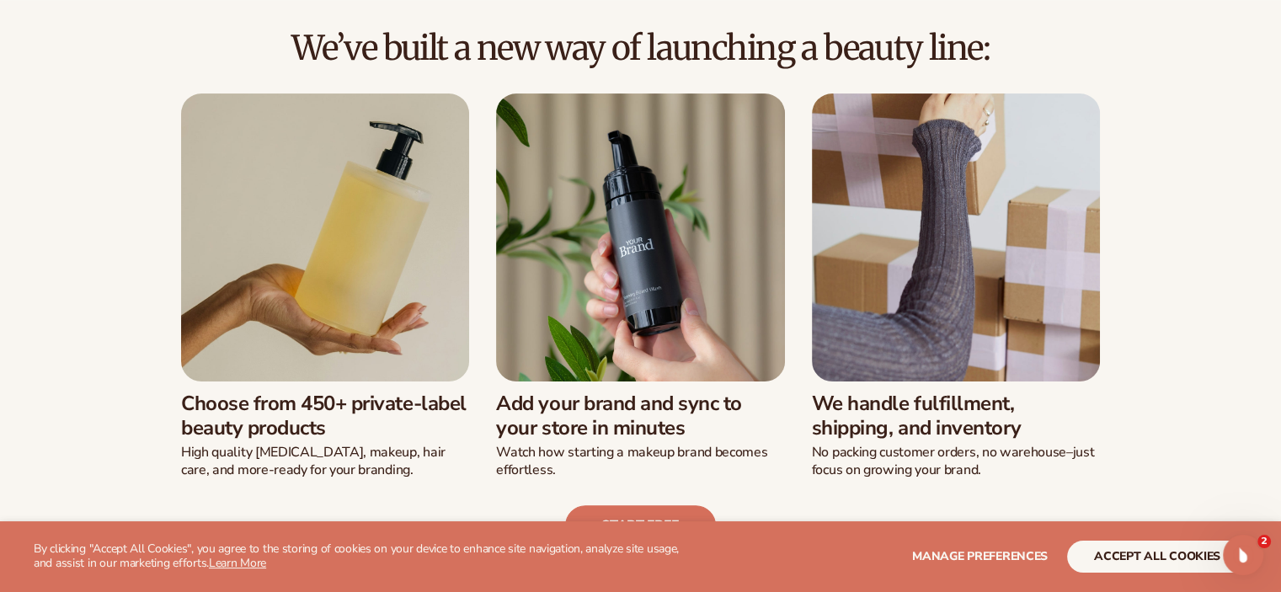
scroll to position [438, 0]
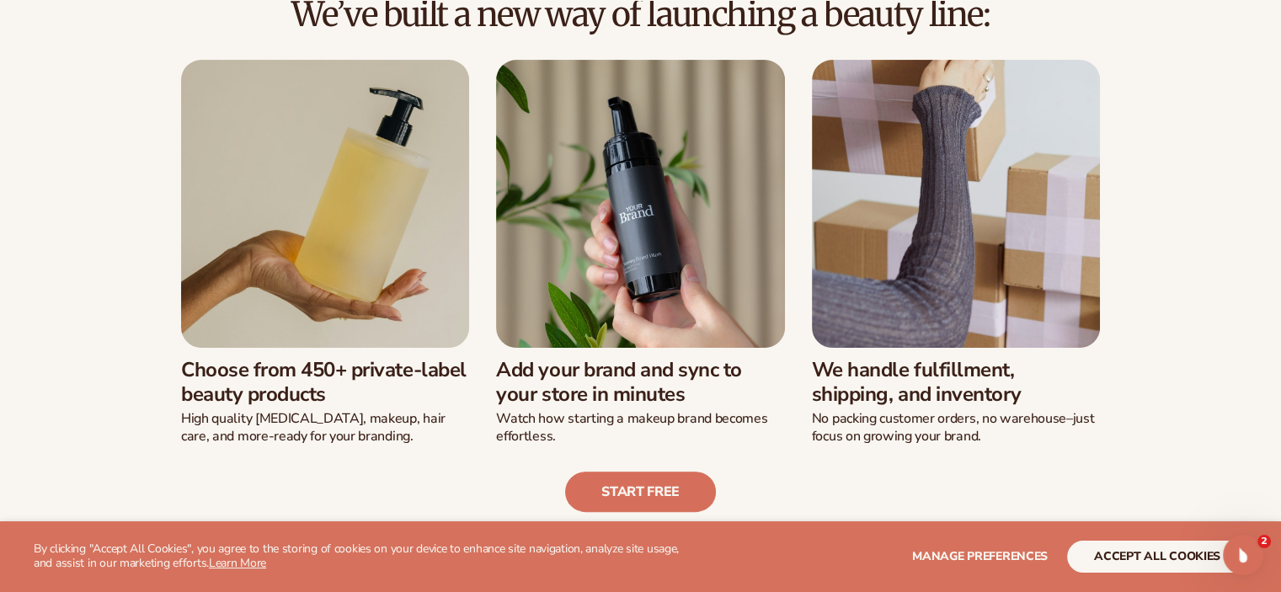
drag, startPoint x: 229, startPoint y: 385, endPoint x: 276, endPoint y: 389, distance: 47.3
click at [276, 389] on h3 "Choose from 450+ private-label beauty products" at bounding box center [325, 382] width 288 height 49
drag, startPoint x: 539, startPoint y: 426, endPoint x: 589, endPoint y: 393, distance: 59.6
click at [589, 393] on div "Add your brand and sync to your store in minutes Watch how starting a makeup br…" at bounding box center [640, 396] width 288 height 97
click at [589, 393] on h3 "Add your brand and sync to your store in minutes" at bounding box center [640, 382] width 288 height 49
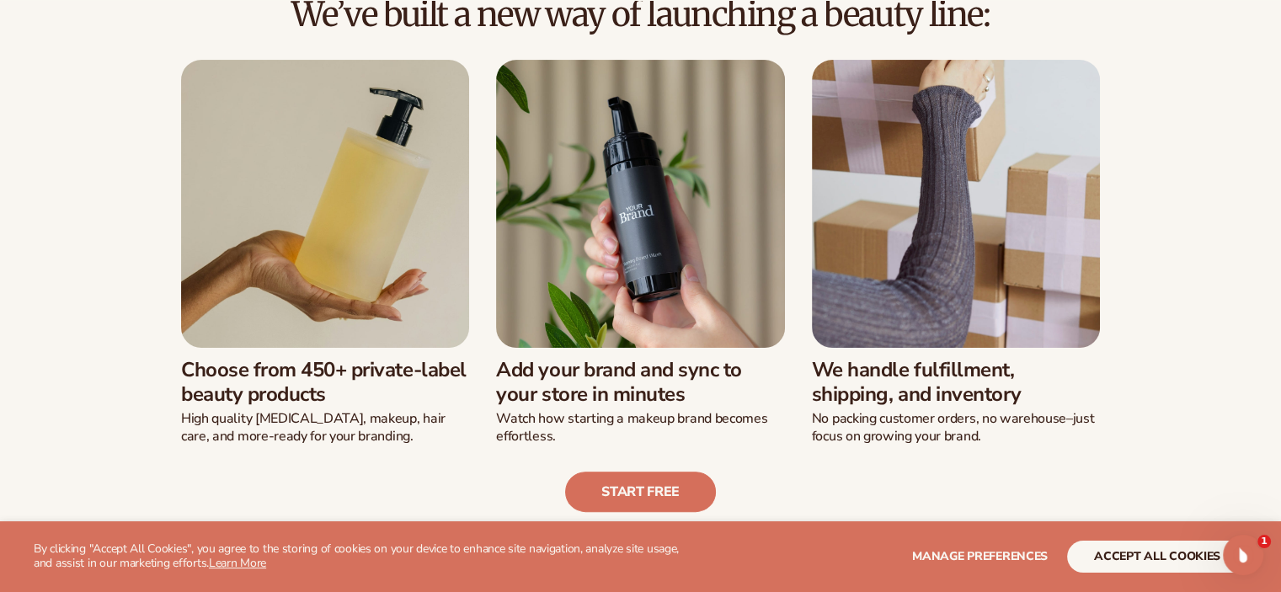
scroll to position [0, 0]
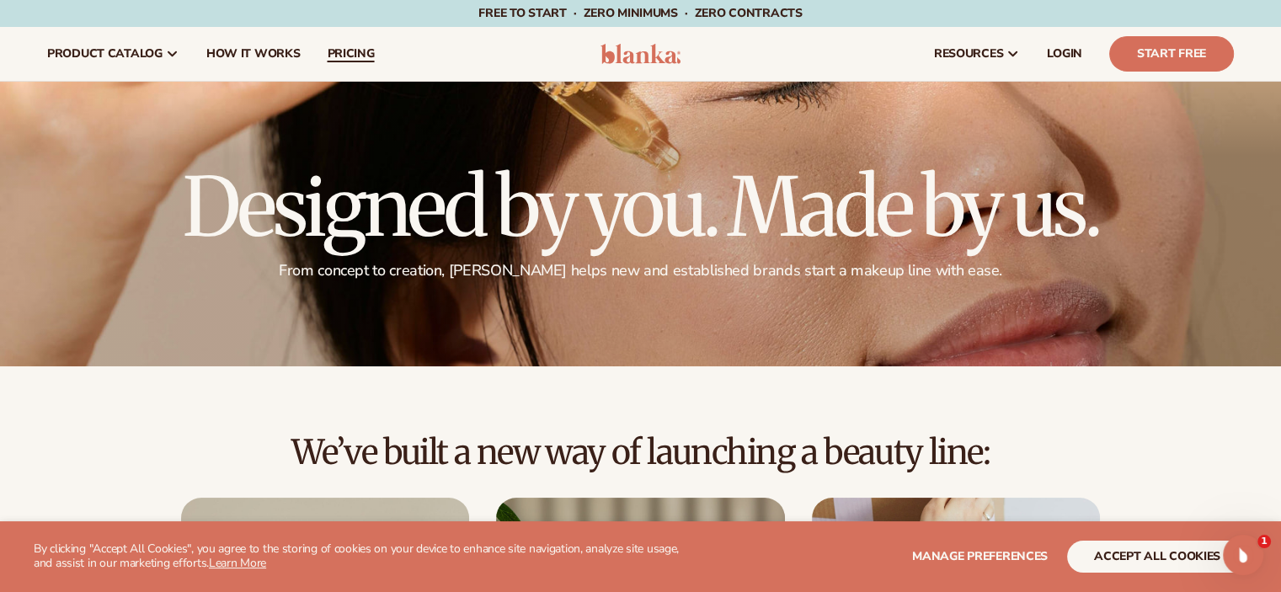
click at [362, 55] on span "pricing" at bounding box center [350, 53] width 47 height 13
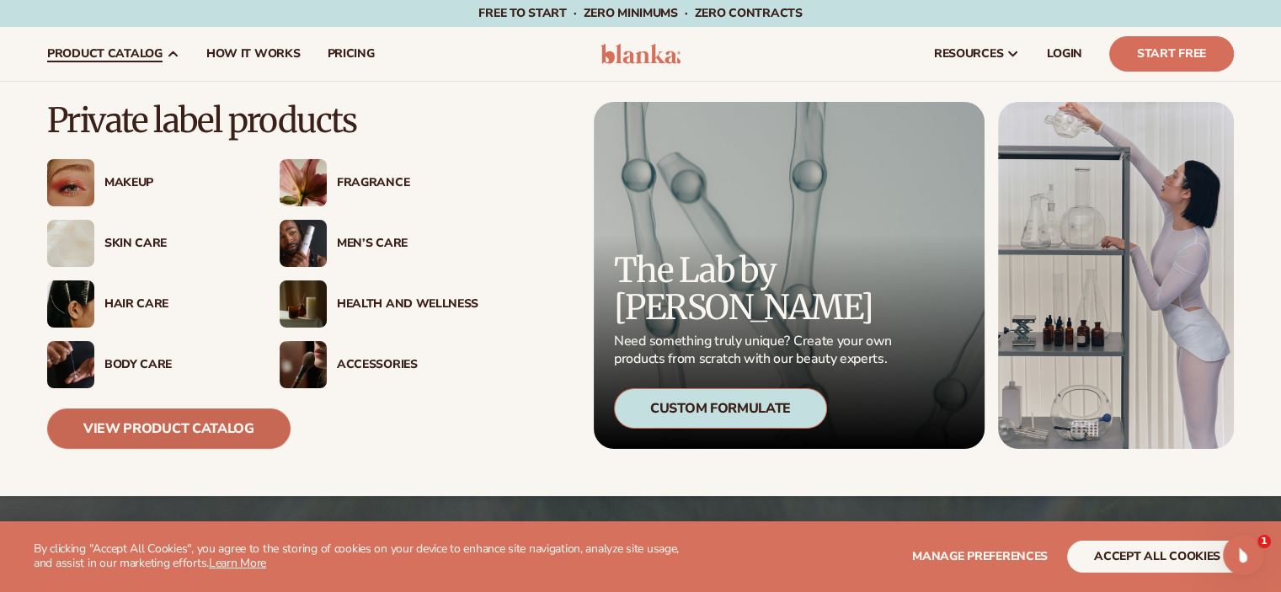
click at [179, 426] on link "View Product Catalog" at bounding box center [168, 428] width 243 height 40
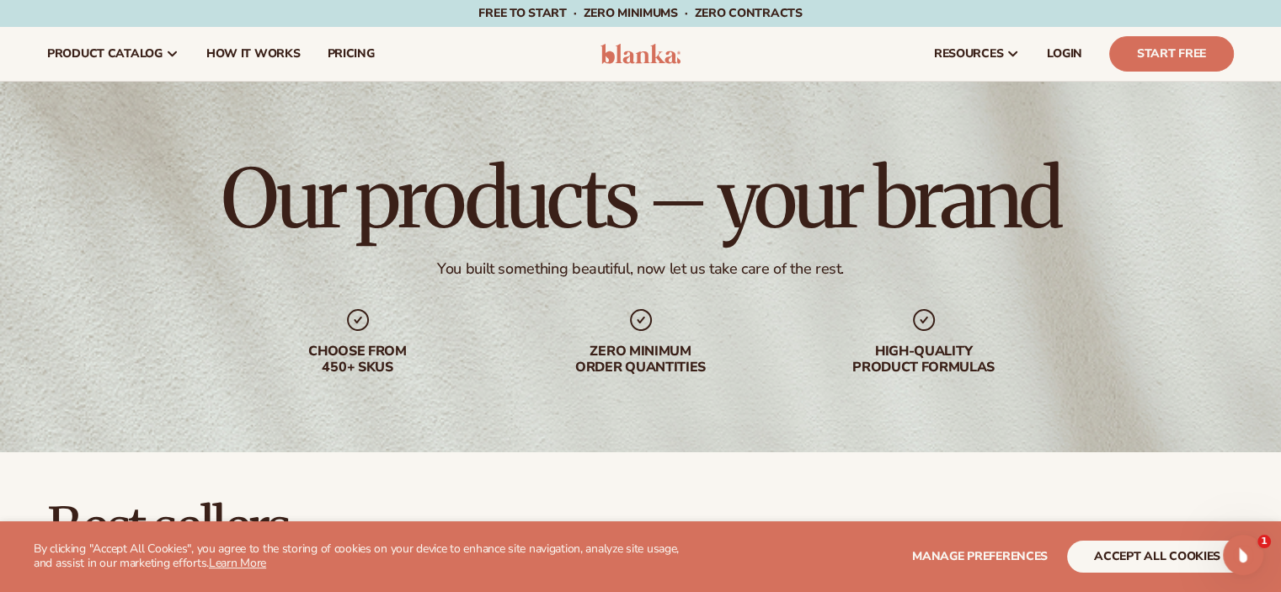
scroll to position [518, 0]
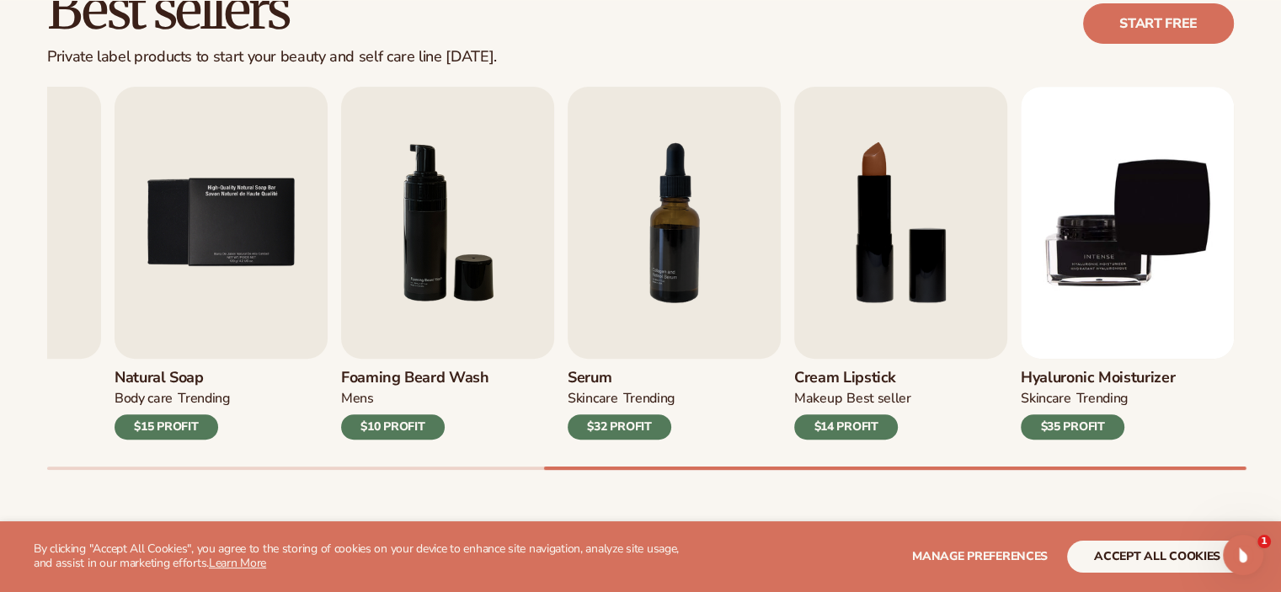
click at [1266, 480] on div "Best sellers Private label products to start your beauty and self care line [DA…" at bounding box center [640, 242] width 1281 height 616
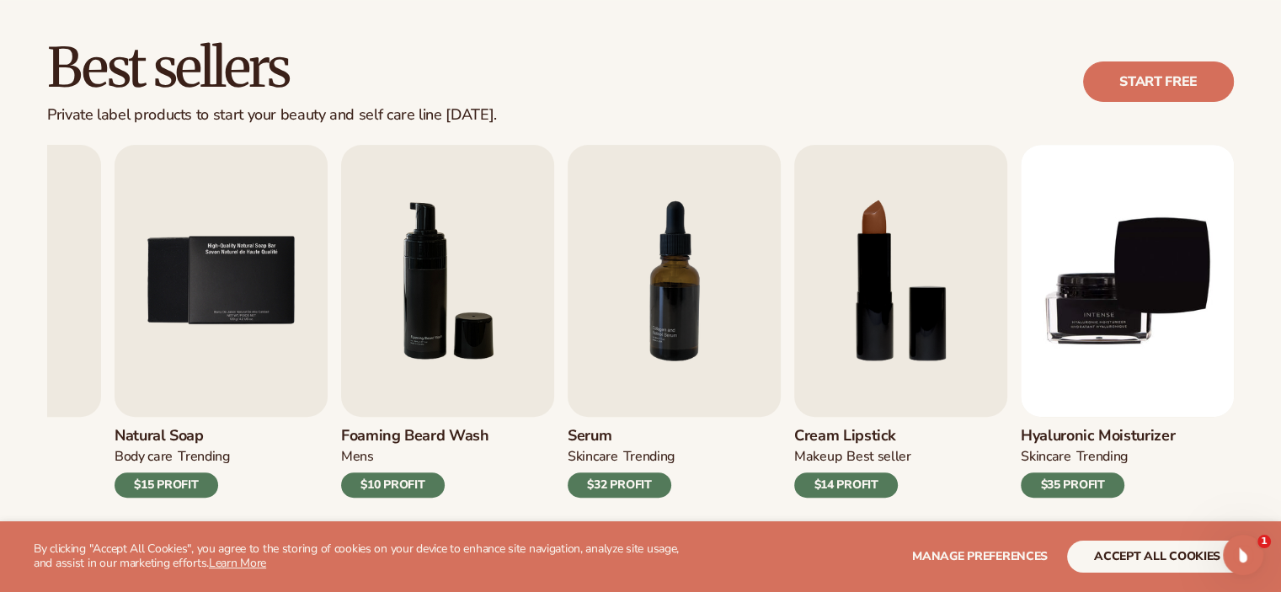
scroll to position [473, 0]
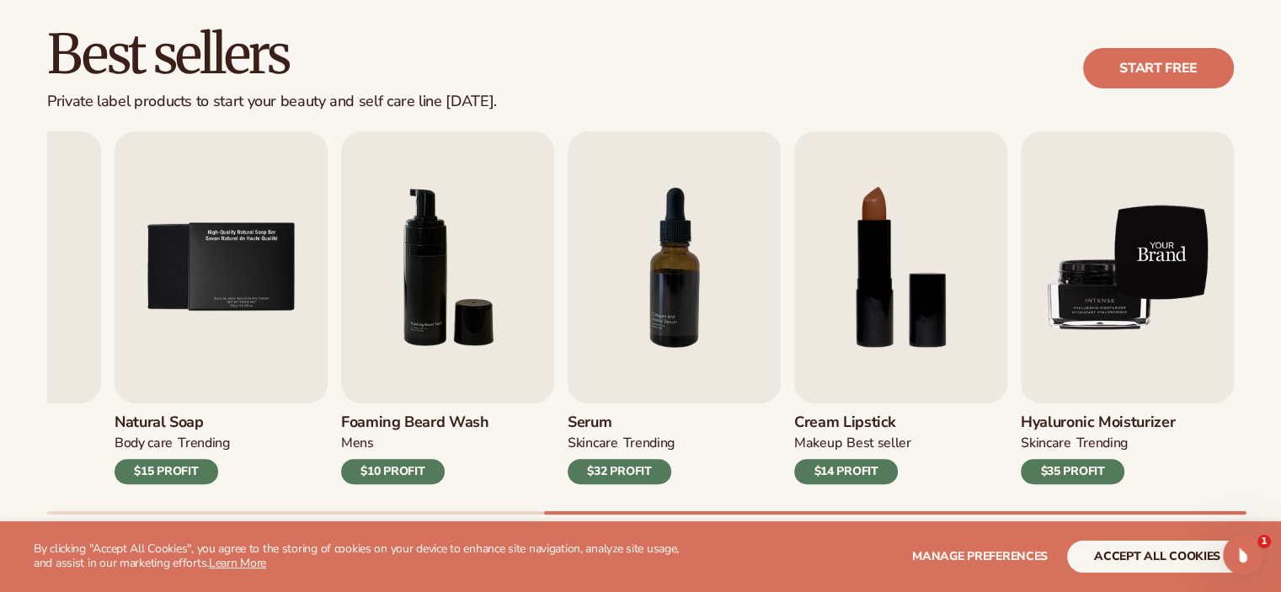
click at [1112, 205] on img "9 / 9" at bounding box center [1127, 267] width 213 height 272
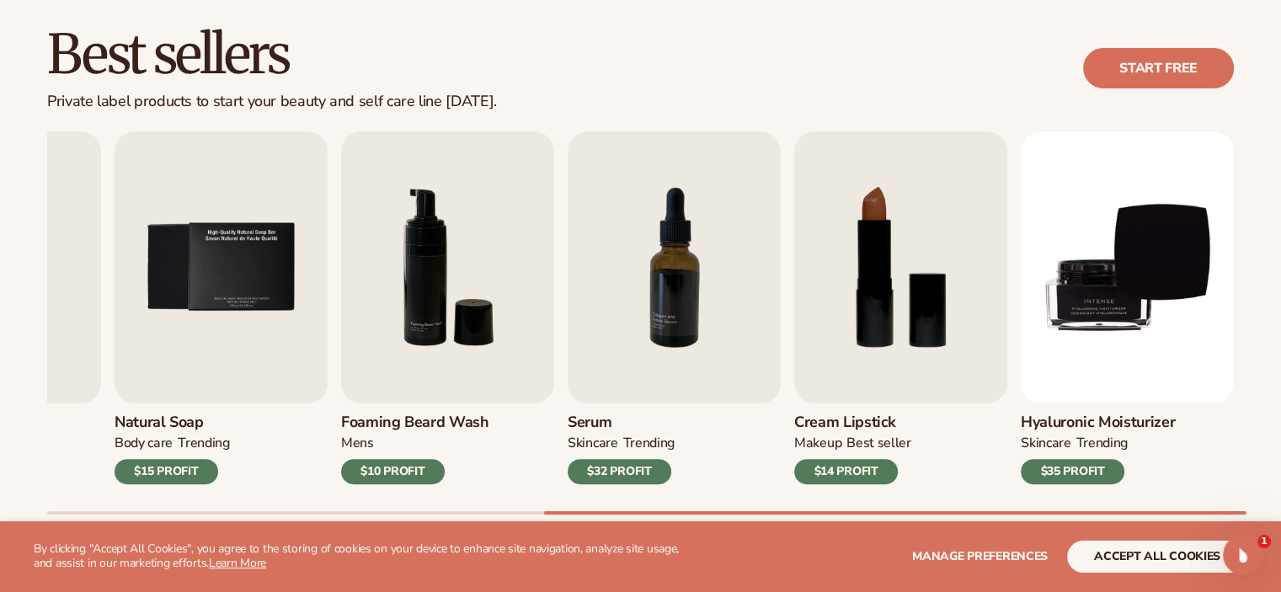
click at [1090, 440] on div "TRENDING" at bounding box center [1100, 444] width 51 height 18
click at [1086, 472] on div "$35 PROFIT" at bounding box center [1073, 471] width 104 height 25
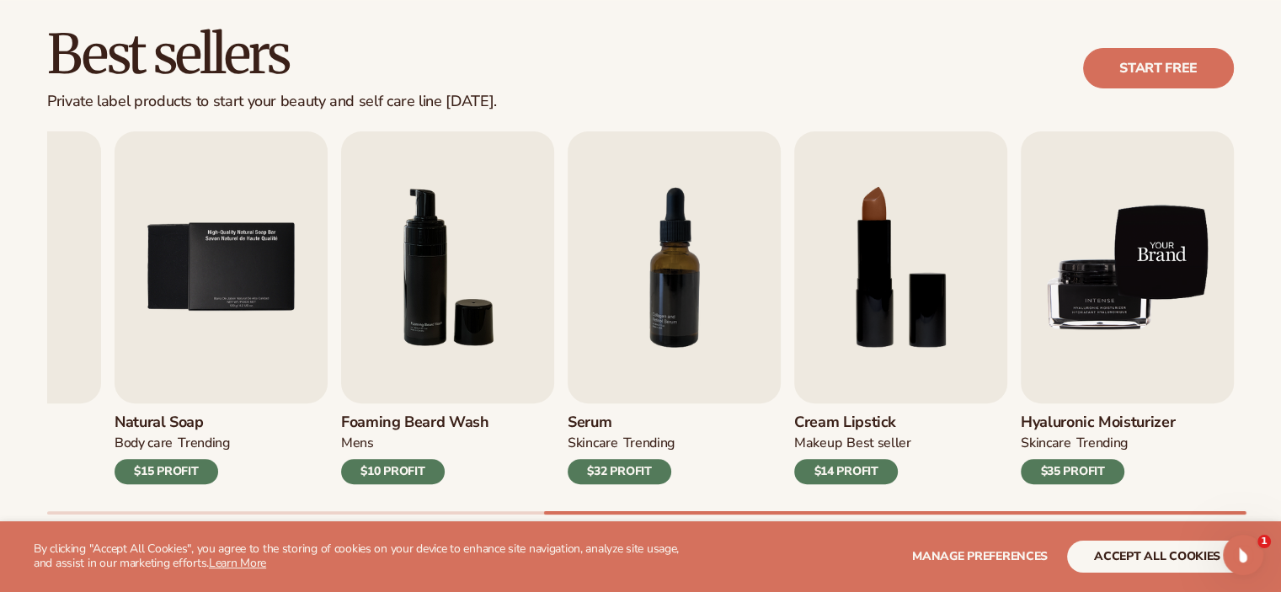
click at [1150, 369] on img "9 / 9" at bounding box center [1127, 267] width 213 height 272
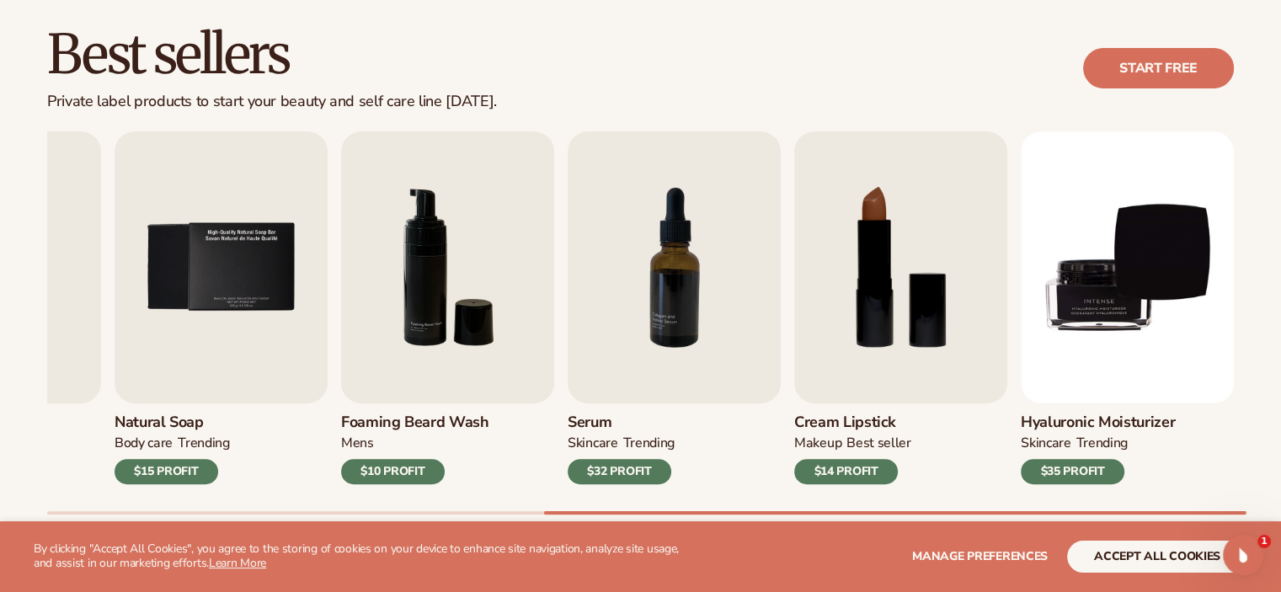
drag, startPoint x: 661, startPoint y: 515, endPoint x: 371, endPoint y: 498, distance: 291.0
click at [371, 498] on div "Best sellers Private label products to start your beauty and self care line tod…" at bounding box center [640, 287] width 1281 height 616
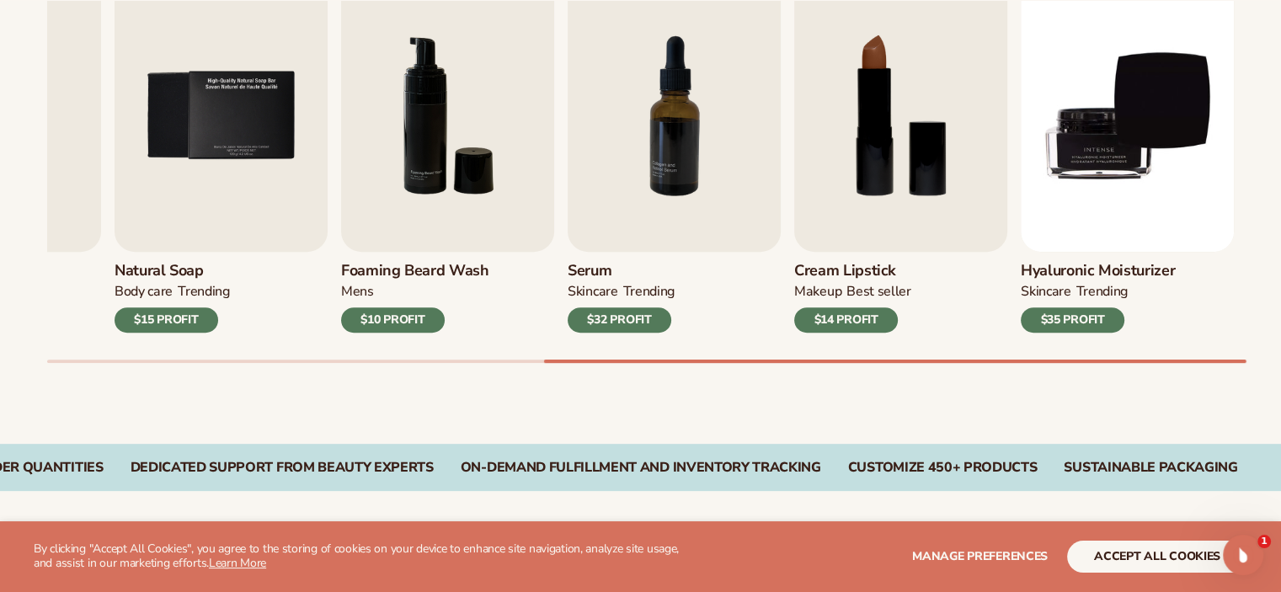
scroll to position [629, 0]
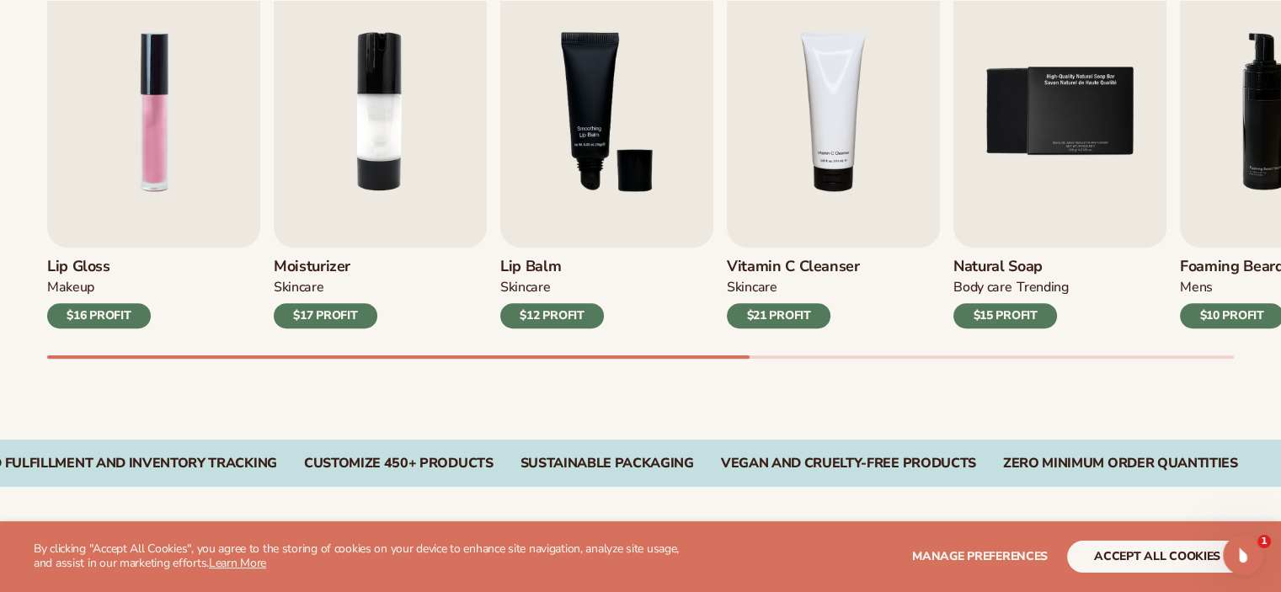
click at [532, 328] on div "Lip Gloss MAKEUP $16 PROFIT Moisturizer SKINCARE $17 PROFIT SKINCARE mens" at bounding box center [664, 167] width 1234 height 383
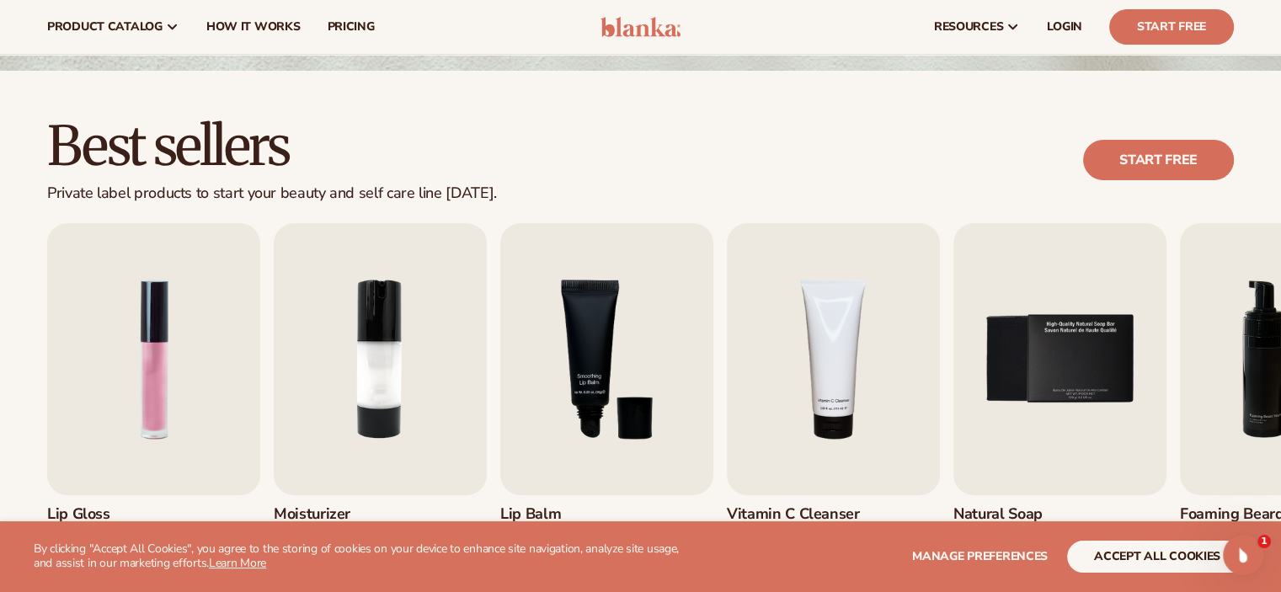
scroll to position [359, 0]
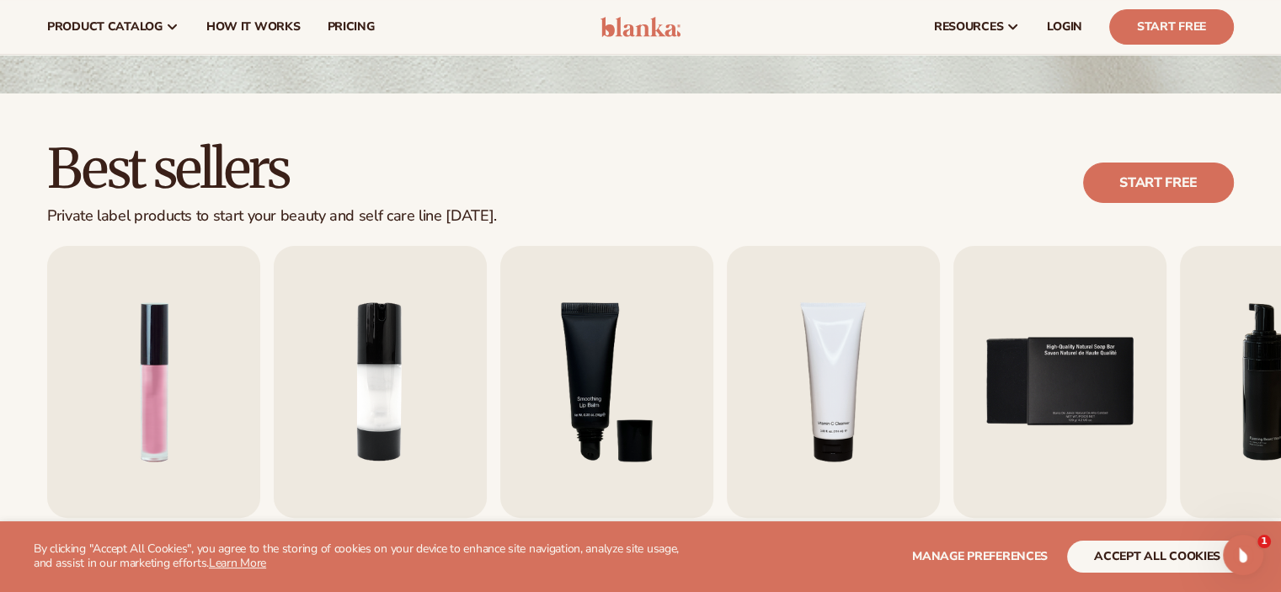
click at [1162, 157] on div "Best sellers Private label products to start your beauty and self care line tod…" at bounding box center [640, 183] width 1186 height 85
click at [1162, 173] on link "Start free" at bounding box center [1158, 183] width 151 height 40
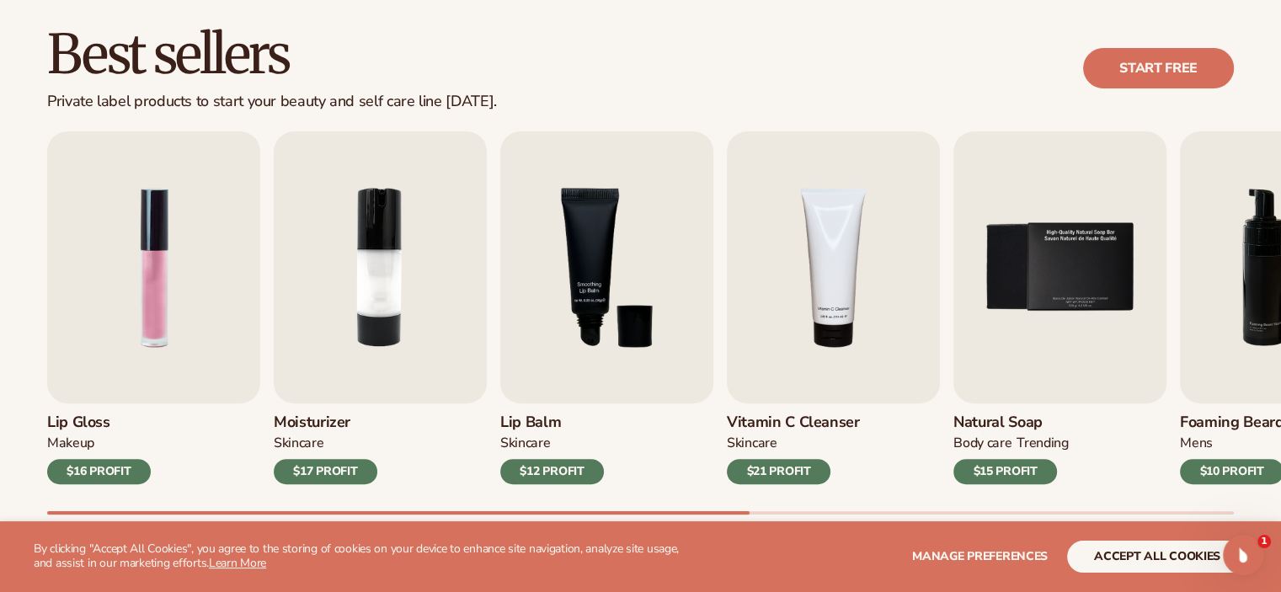
scroll to position [492, 0]
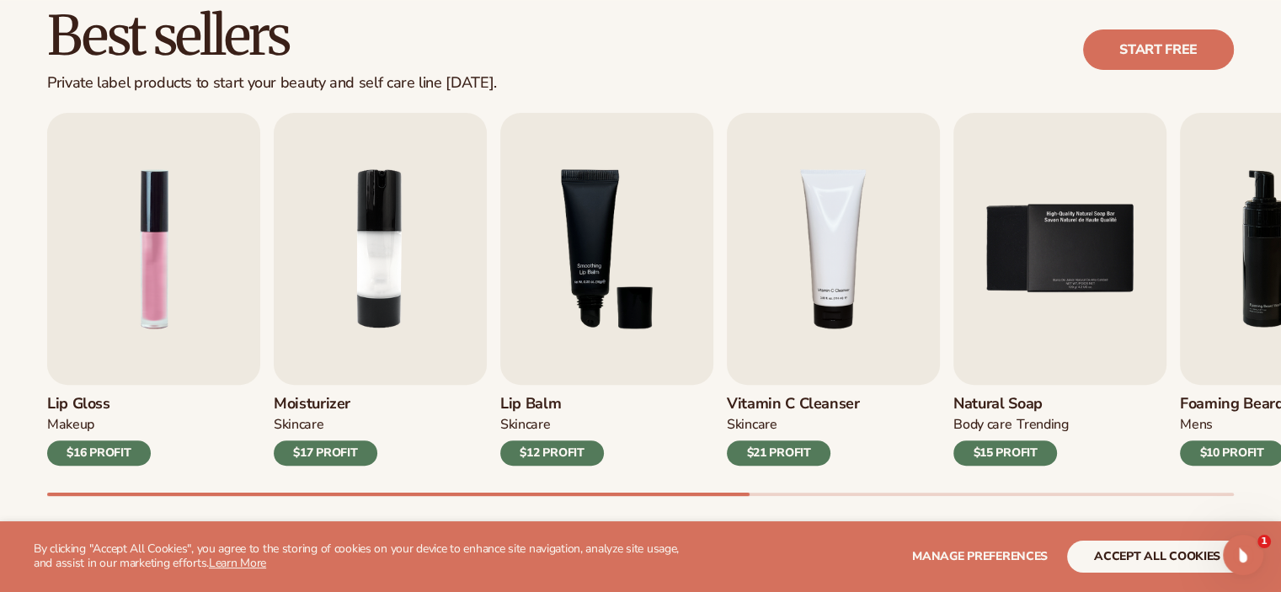
click at [1012, 84] on div "Best sellers Private label products to start your beauty and self care line tod…" at bounding box center [640, 50] width 1186 height 85
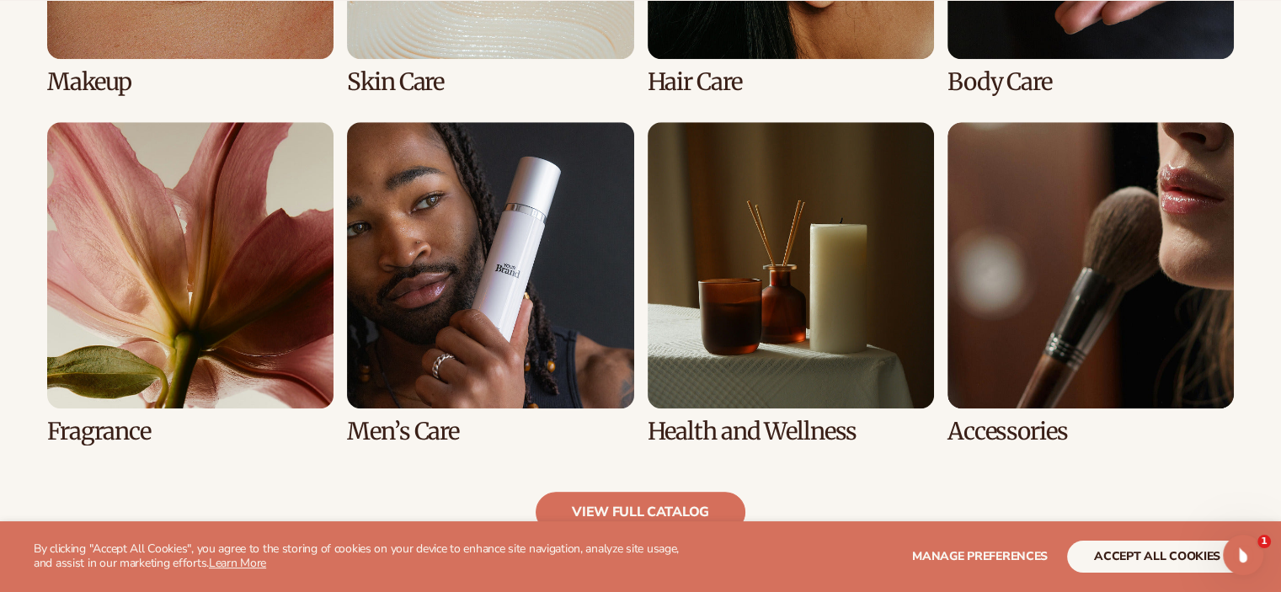
scroll to position [1502, 0]
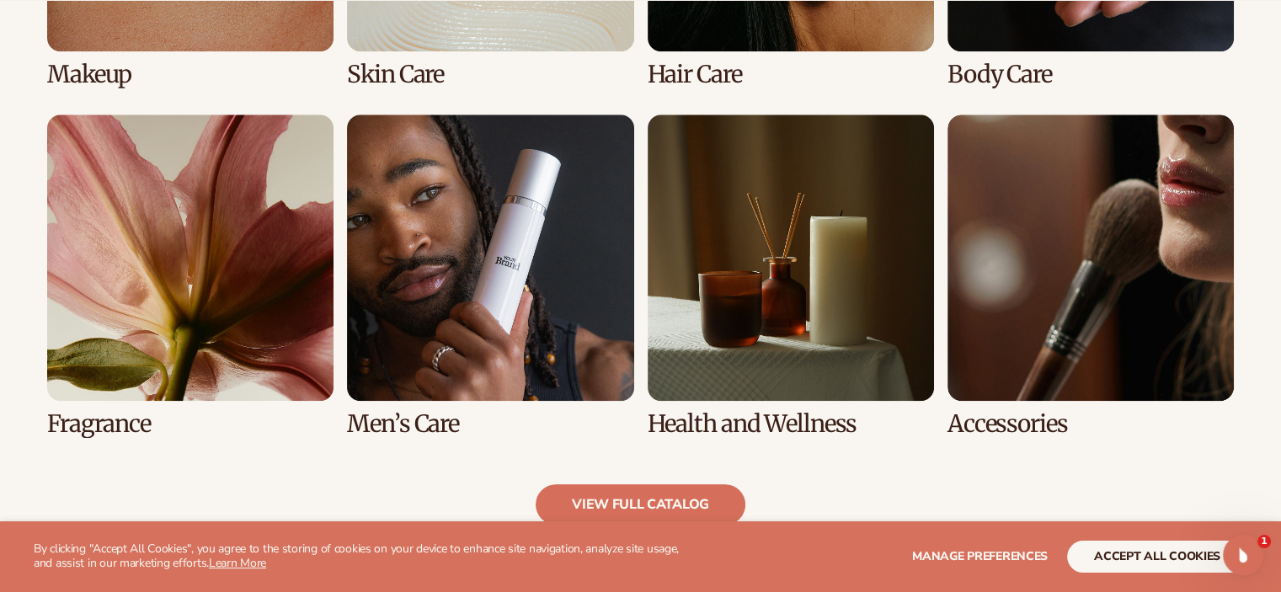
click at [551, 158] on link "6 / 8" at bounding box center [490, 276] width 286 height 323
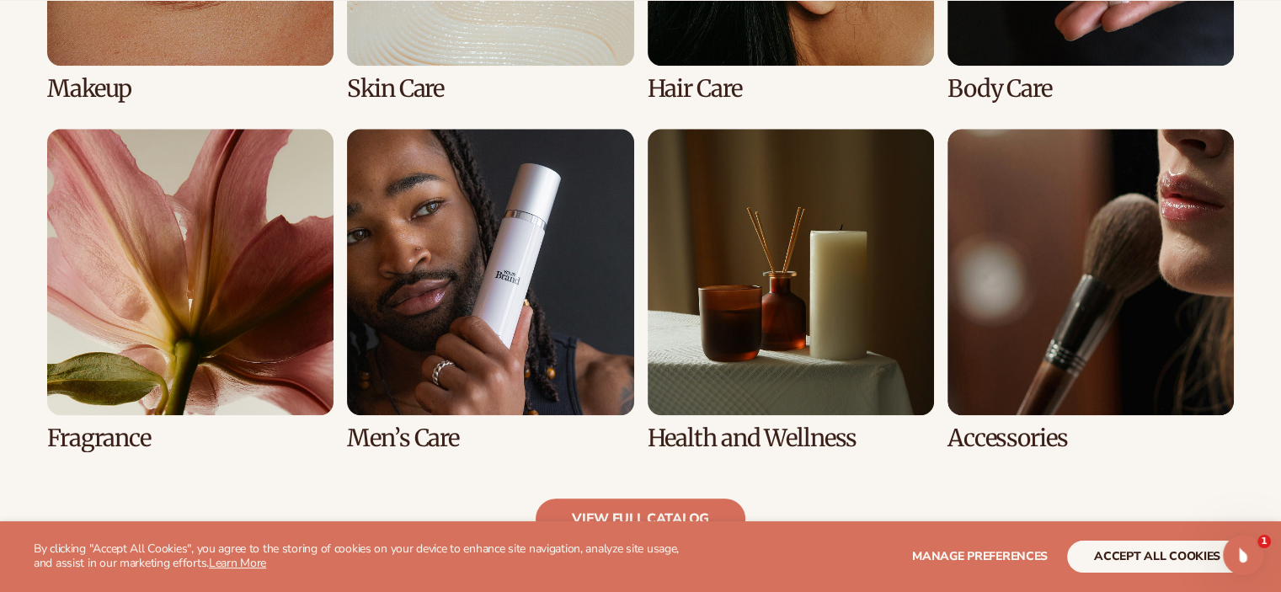
scroll to position [1516, 0]
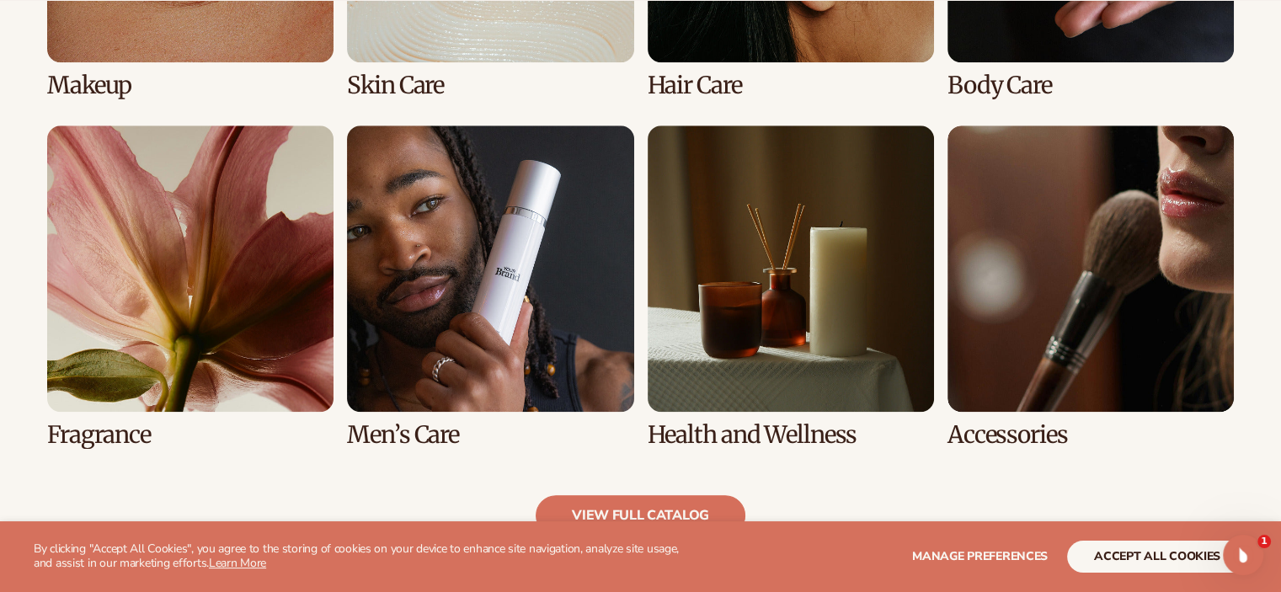
click at [290, 215] on link "5 / 8" at bounding box center [190, 286] width 286 height 323
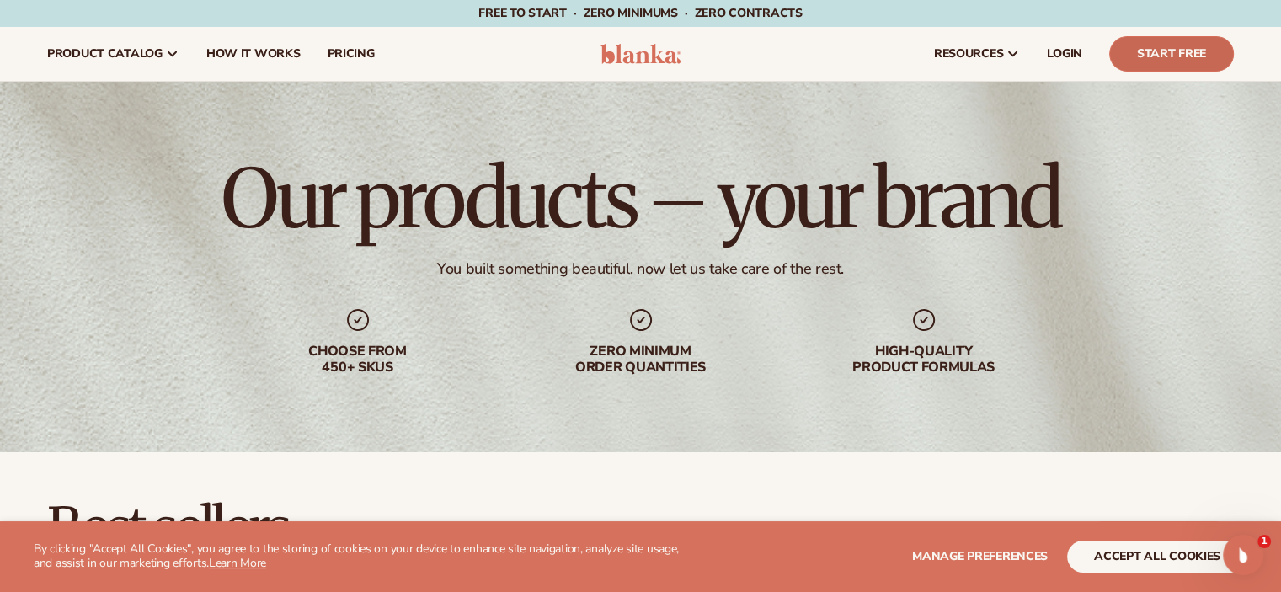
click at [1167, 56] on link "Start Free" at bounding box center [1171, 53] width 125 height 35
